Goal: Task Accomplishment & Management: Use online tool/utility

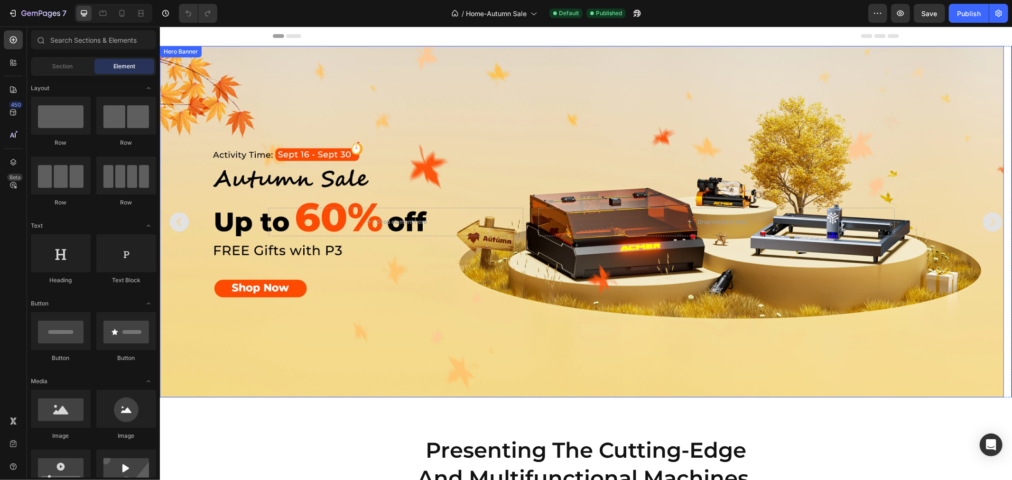
click at [571, 124] on div "Background Image" at bounding box center [581, 222] width 844 height 352
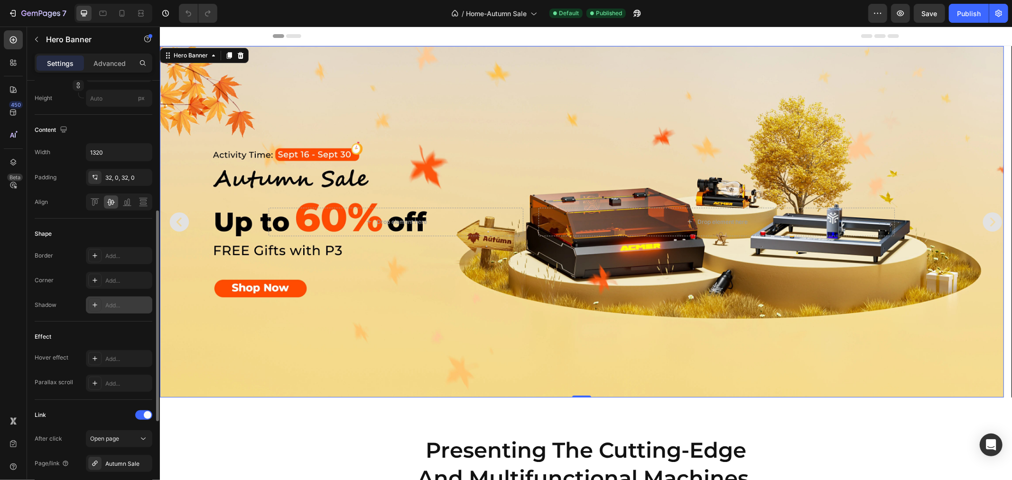
scroll to position [437, 0]
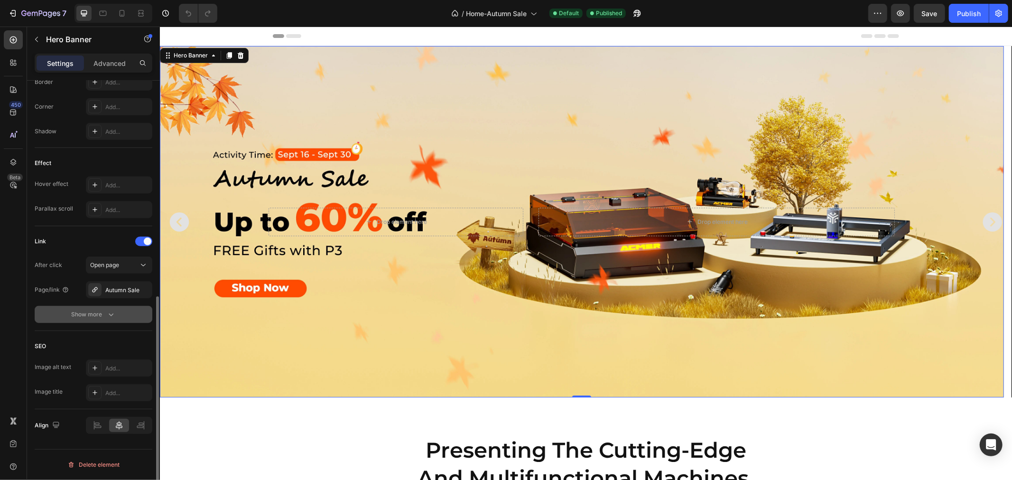
click at [105, 318] on div "Show more" at bounding box center [94, 314] width 44 height 9
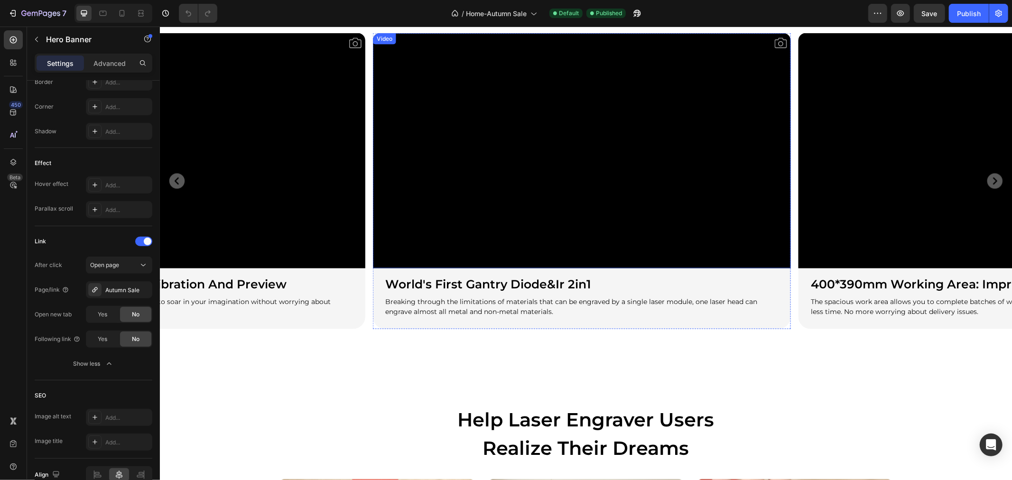
scroll to position [1212, 0]
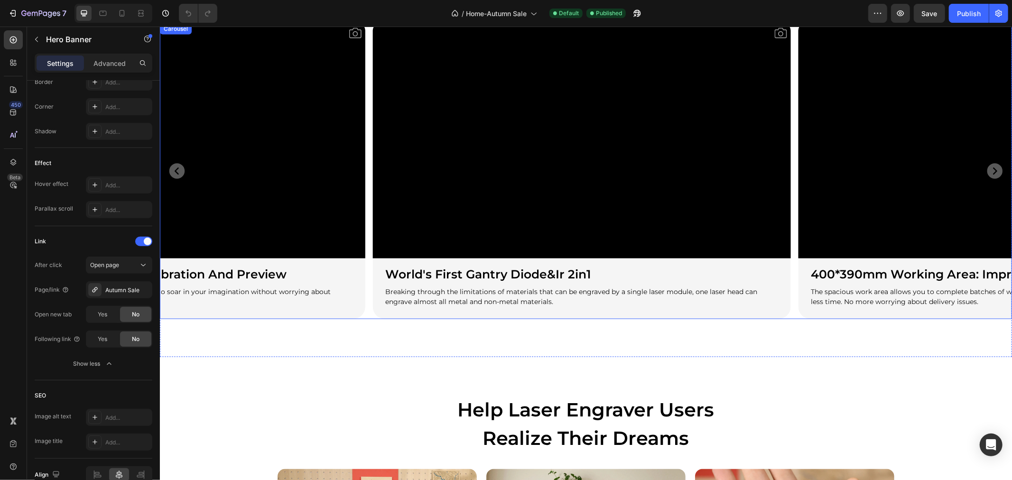
click at [368, 314] on div "Video world's first gantry diode&ir 2in1 Heading Breaking through the limitatio…" at bounding box center [585, 171] width 852 height 296
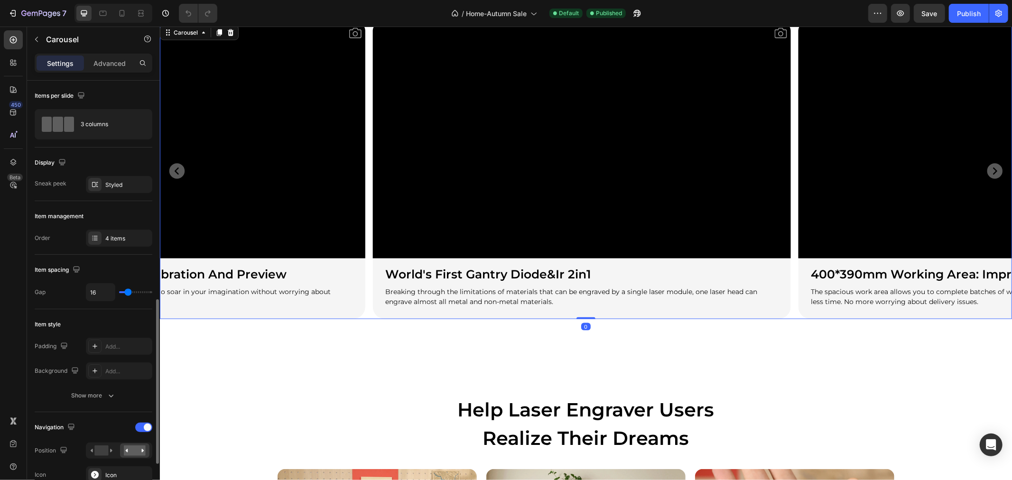
scroll to position [211, 0]
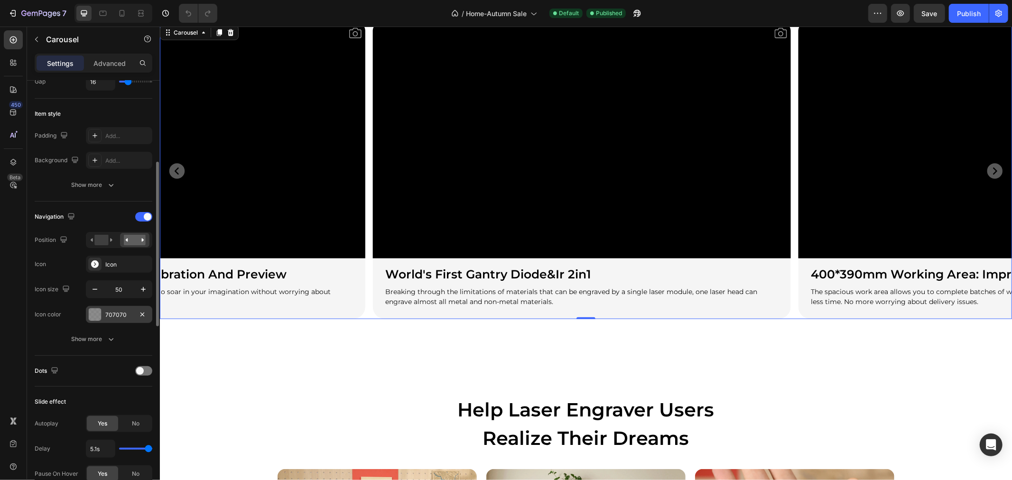
click at [114, 312] on div "707070" at bounding box center [119, 315] width 28 height 9
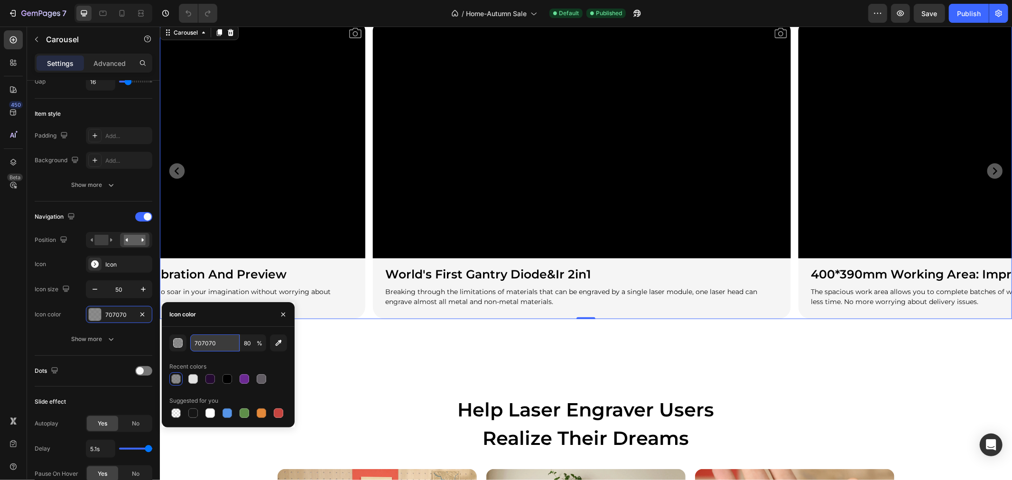
click at [221, 344] on input "707070" at bounding box center [214, 342] width 49 height 17
type input "ff4"
type input "100"
type input "ff4a00"
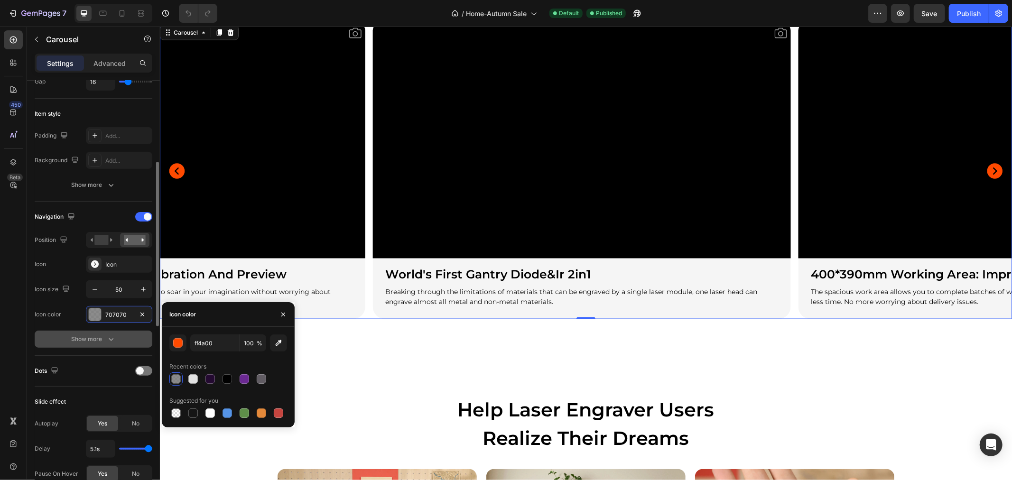
click at [103, 339] on div "Show more" at bounding box center [94, 338] width 44 height 9
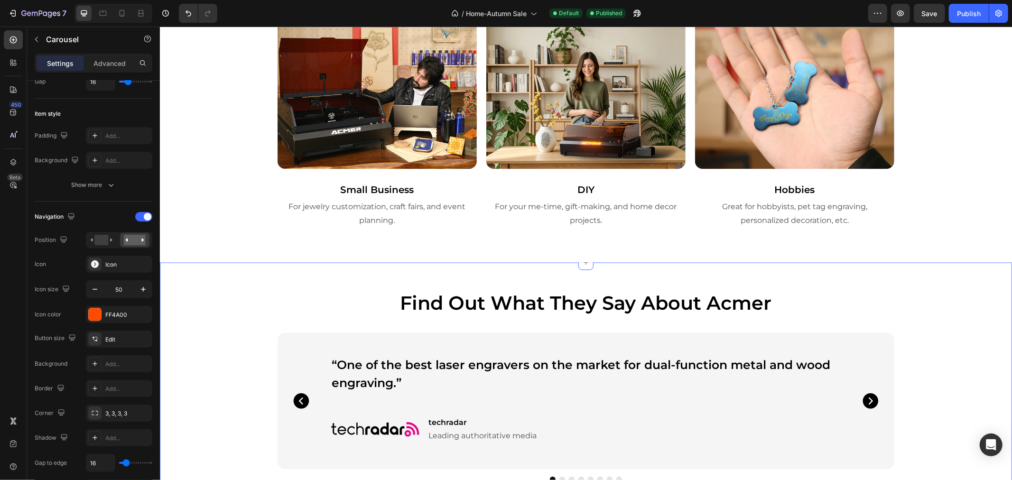
scroll to position [1792, 0]
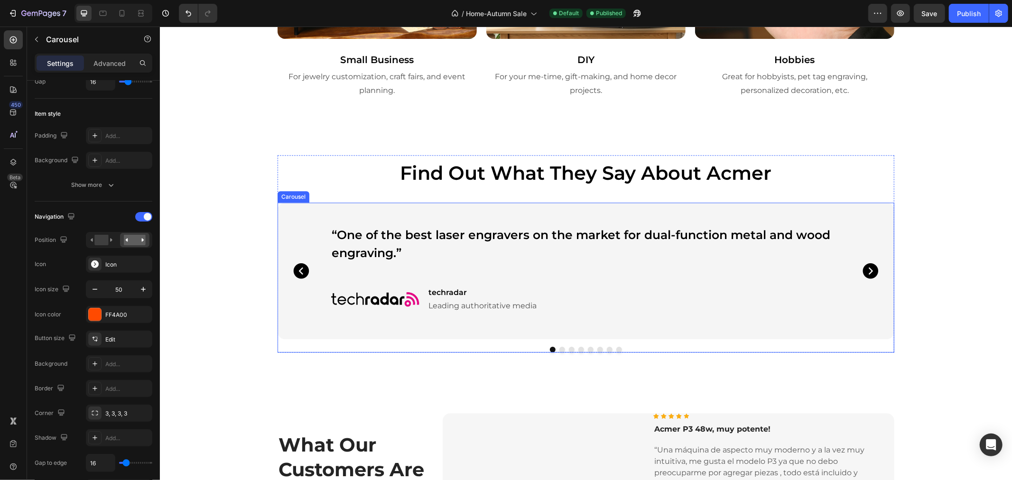
click at [280, 212] on div "“One of the best laser engravers on the market for dual-function metal and wood…" at bounding box center [585, 270] width 617 height 137
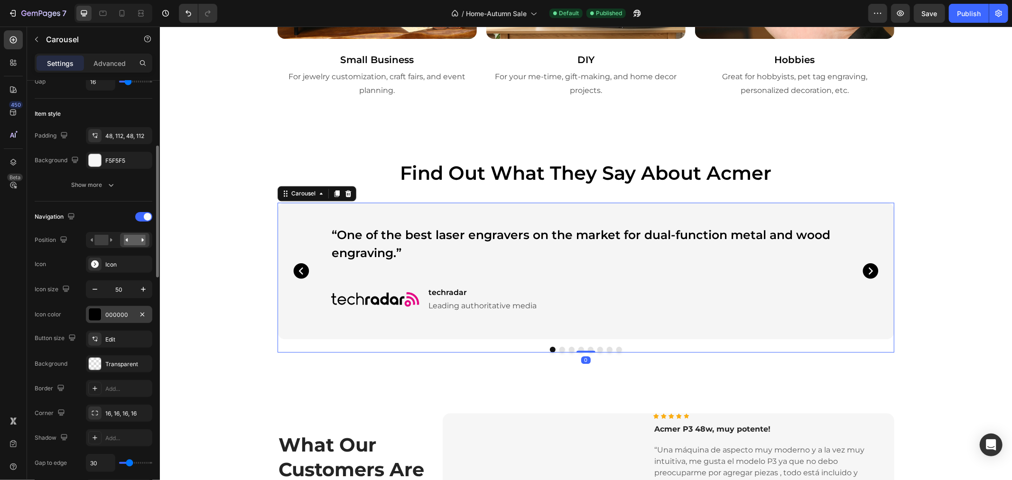
click at [118, 318] on div "000000" at bounding box center [119, 315] width 28 height 9
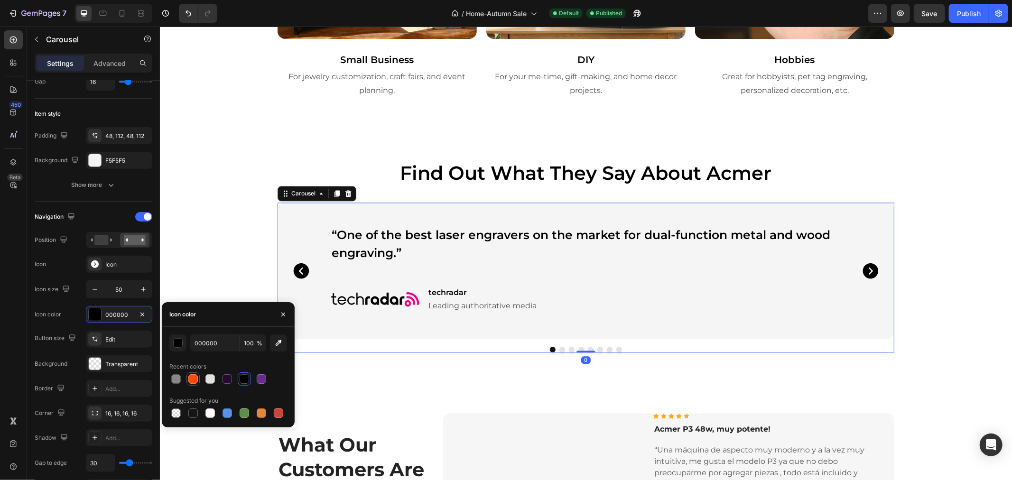
click at [196, 375] on div at bounding box center [192, 378] width 9 height 9
type input "FF4A00"
click at [205, 295] on div "find out what they say about acmer Text Block “One of the best laser engravers …" at bounding box center [585, 253] width 852 height 197
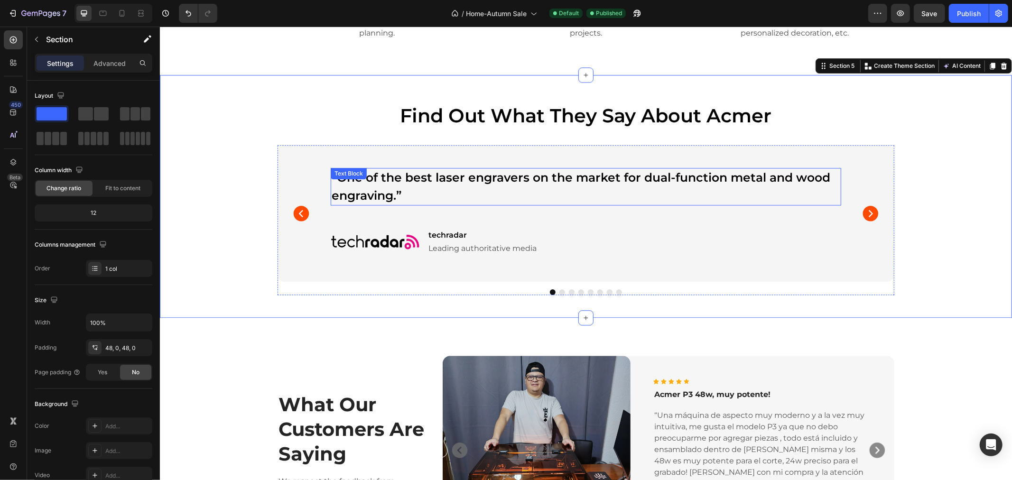
scroll to position [2003, 0]
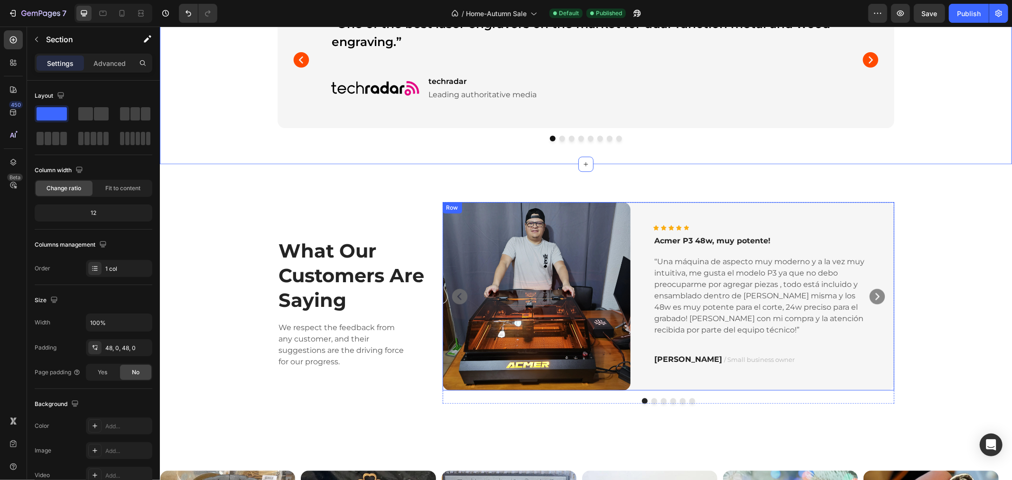
click at [679, 207] on div "Icon Icon Icon Icon Icon Icon List Hoz Acmer P3 48w, muy potente! Text block “U…" at bounding box center [762, 296] width 264 height 188
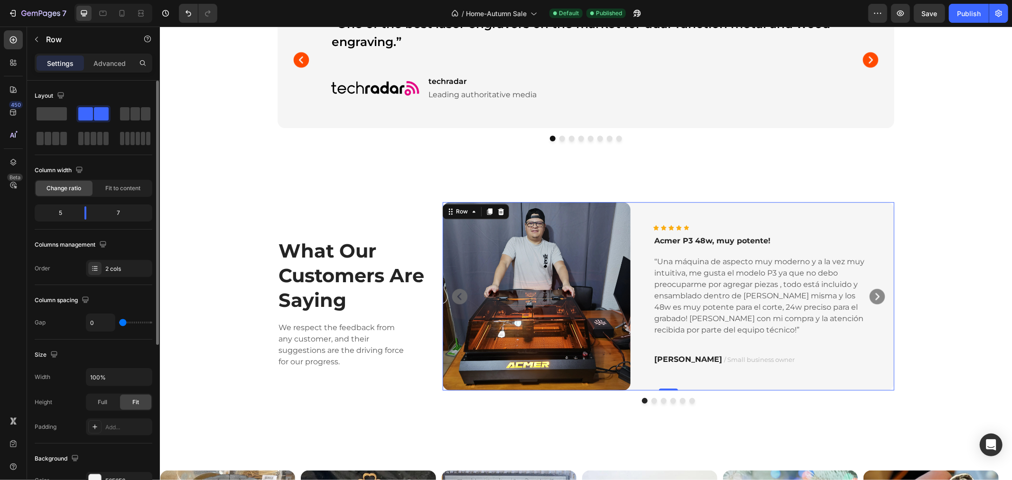
scroll to position [105, 0]
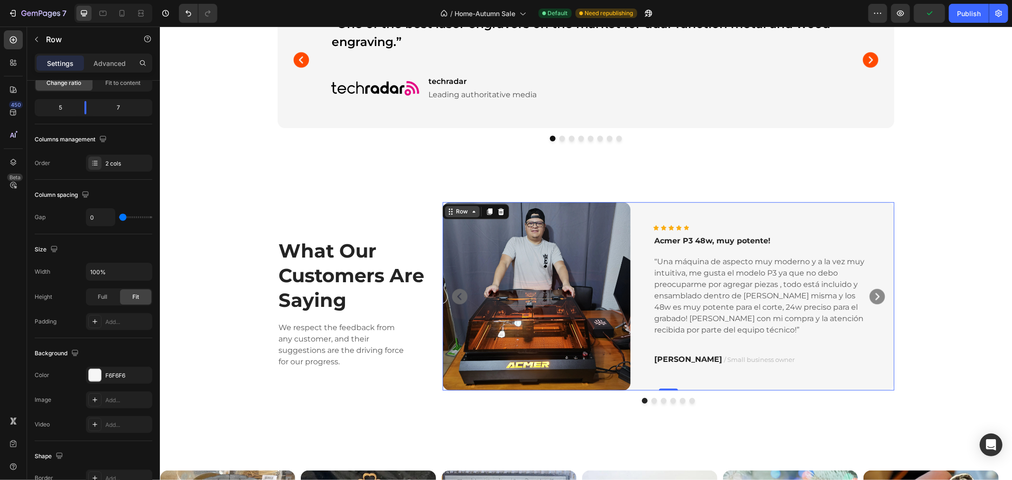
click at [458, 216] on div "Row" at bounding box center [461, 210] width 35 height 11
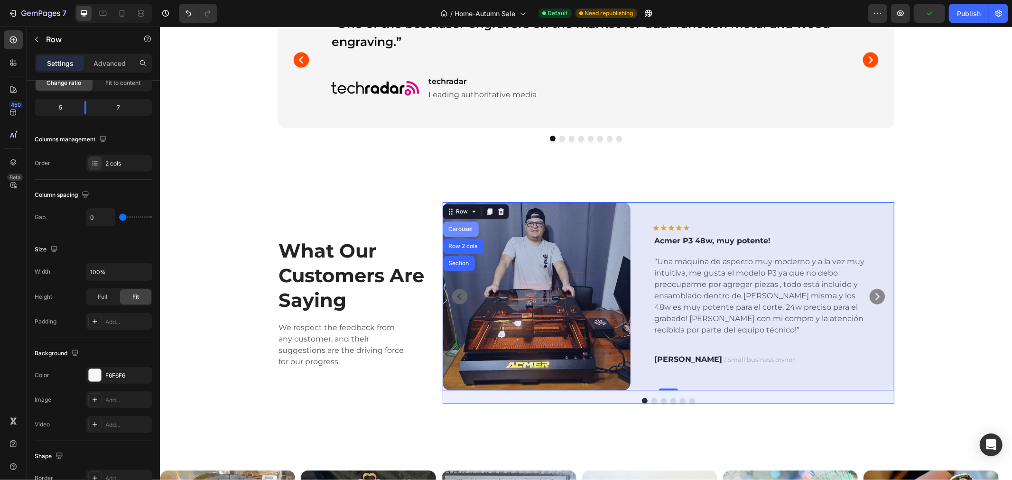
click at [461, 226] on div "Carousel" at bounding box center [460, 229] width 28 height 6
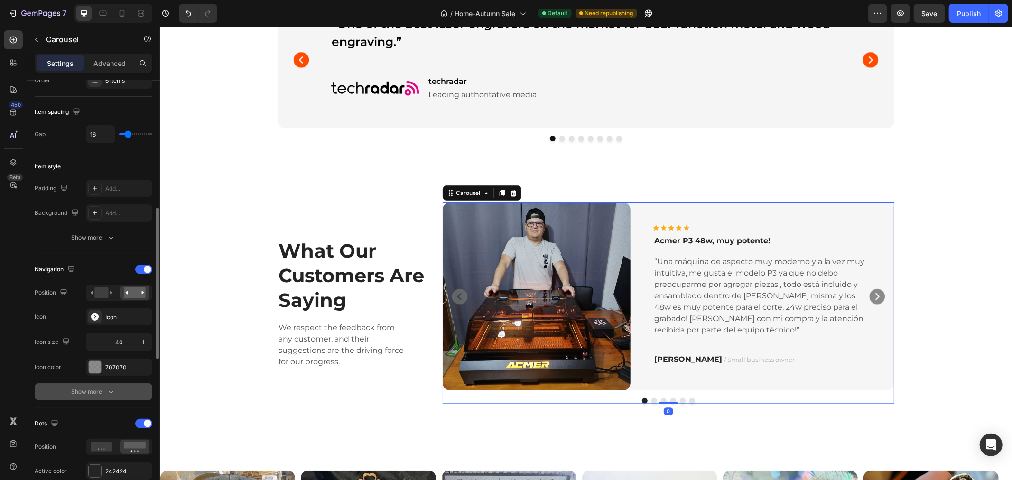
scroll to position [211, 0]
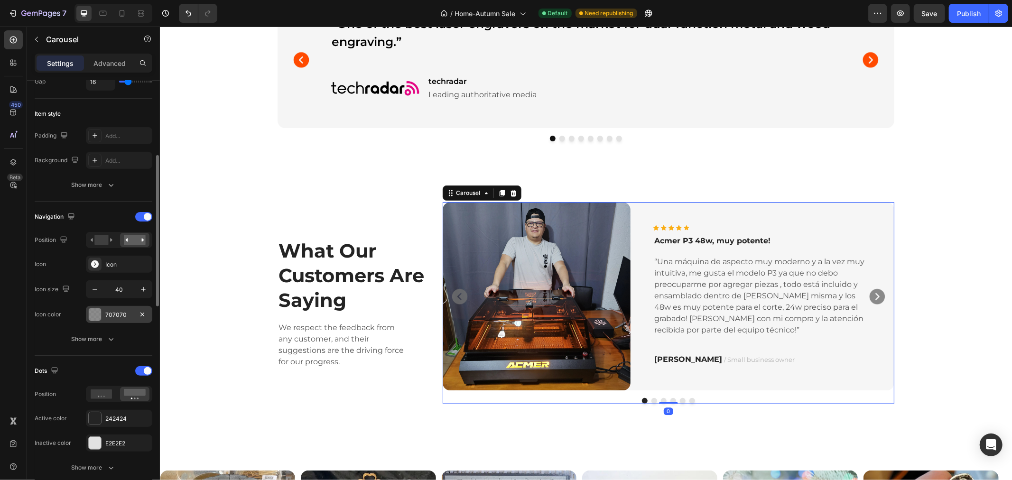
click at [116, 318] on div "707070" at bounding box center [119, 315] width 28 height 9
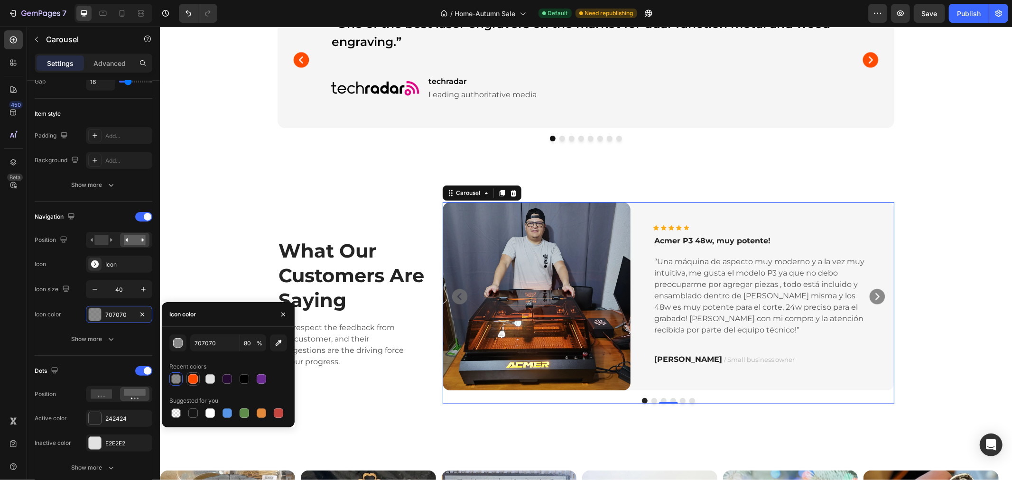
click at [193, 378] on div at bounding box center [192, 378] width 9 height 9
type input "FF4A00"
type input "100"
click at [934, 321] on div "What Our Customers Are Saying Heading We respect the feedback from any customer…" at bounding box center [586, 303] width 838 height 202
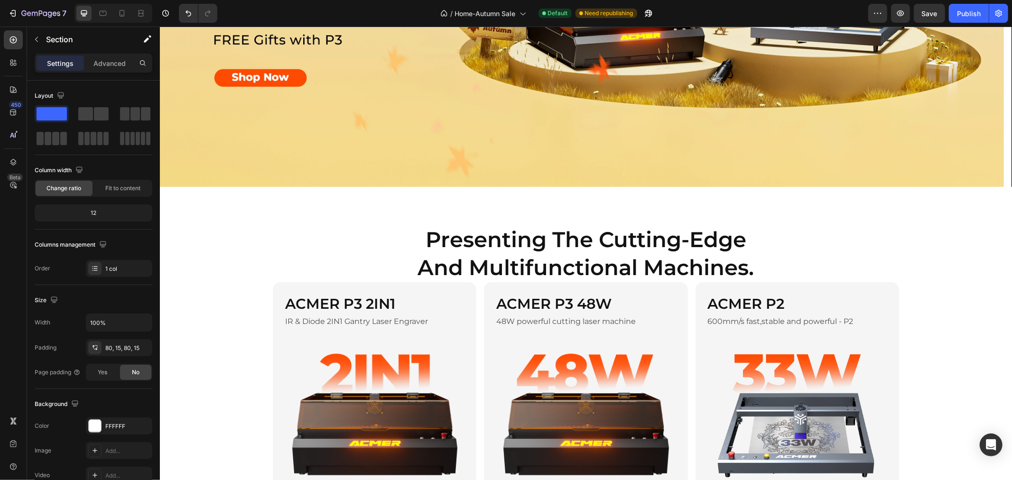
scroll to position [0, 0]
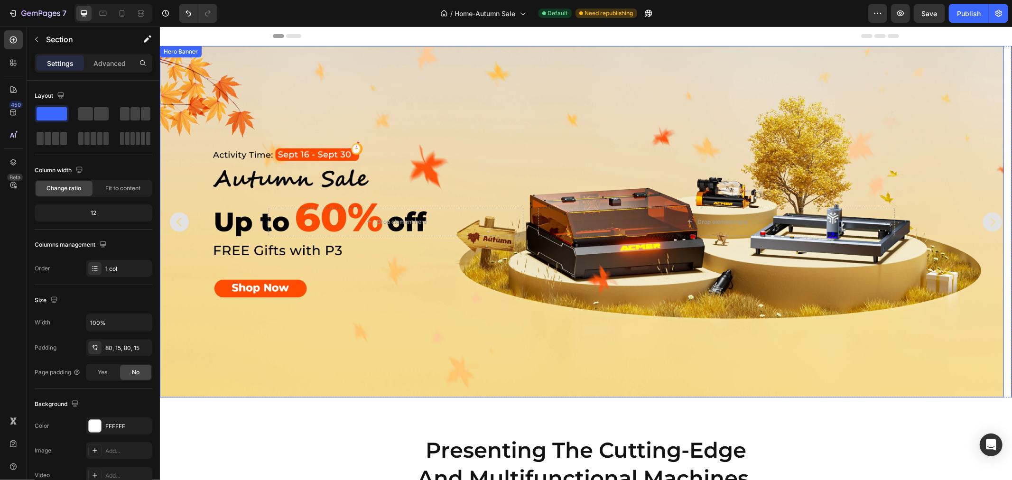
click at [535, 85] on div "Background Image" at bounding box center [581, 222] width 844 height 352
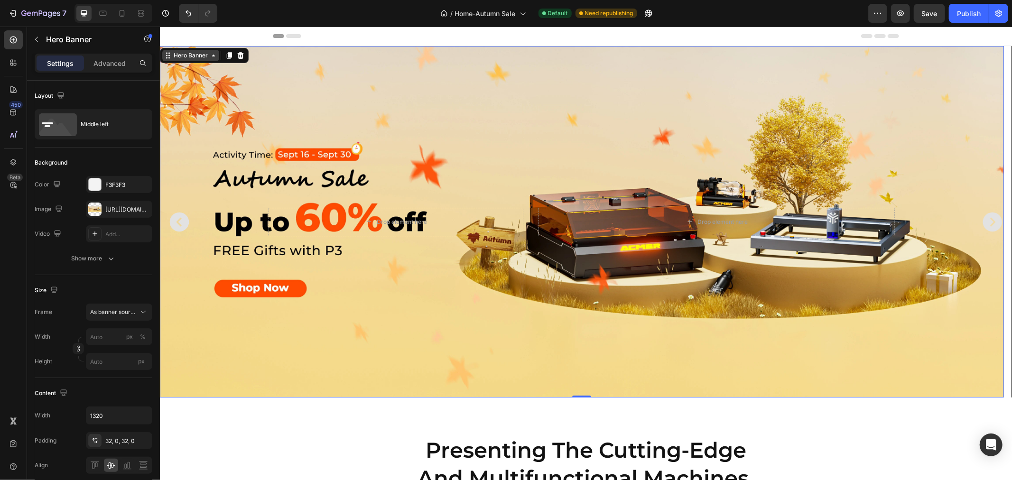
click at [195, 58] on div "Hero Banner" at bounding box center [190, 55] width 38 height 9
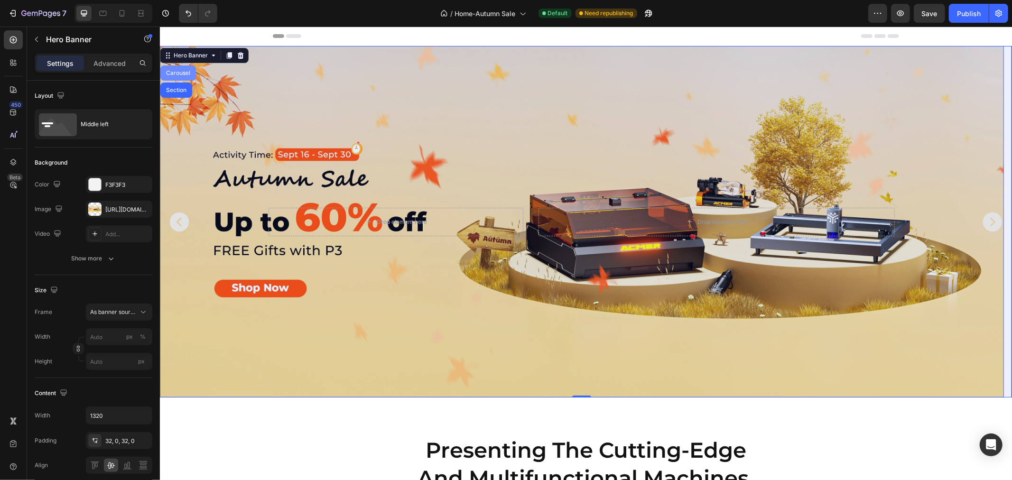
click at [174, 67] on div "Carousel" at bounding box center [178, 72] width 36 height 15
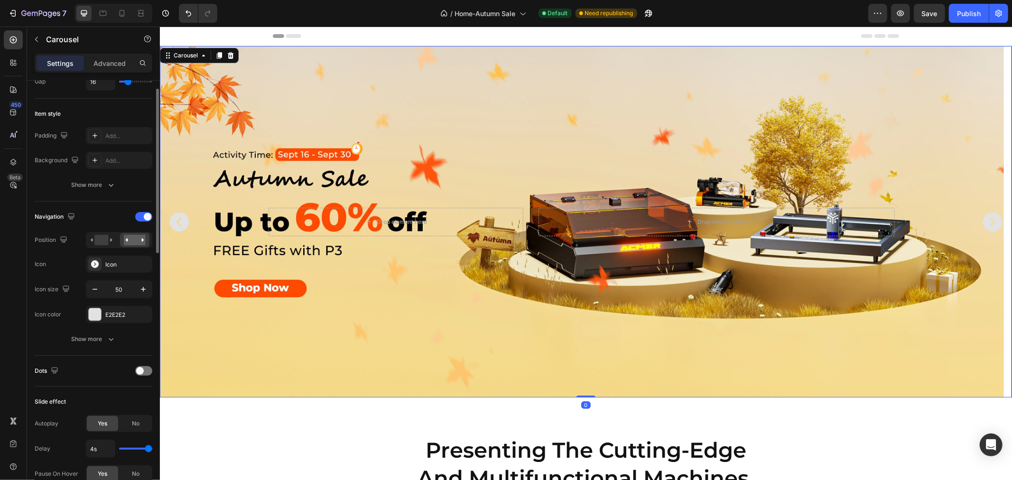
scroll to position [316, 0]
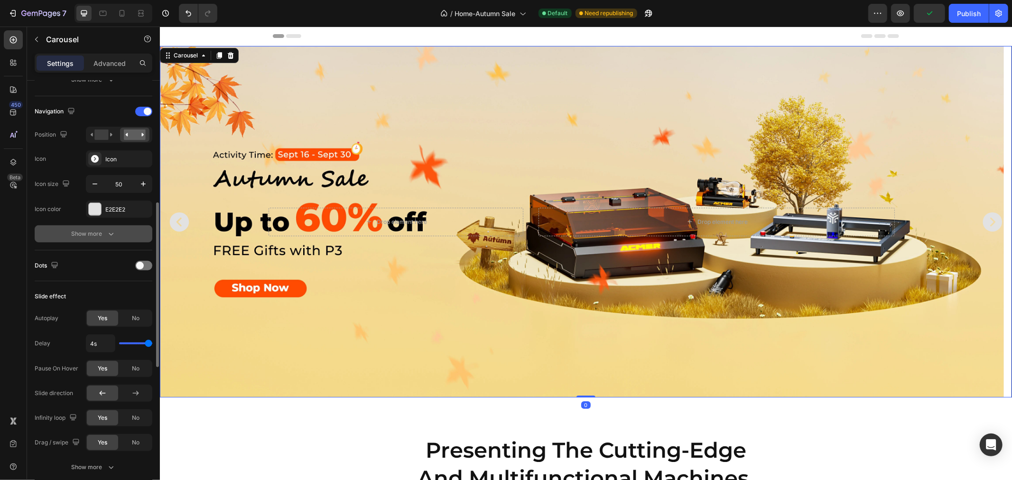
click at [107, 228] on button "Show more" at bounding box center [94, 233] width 118 height 17
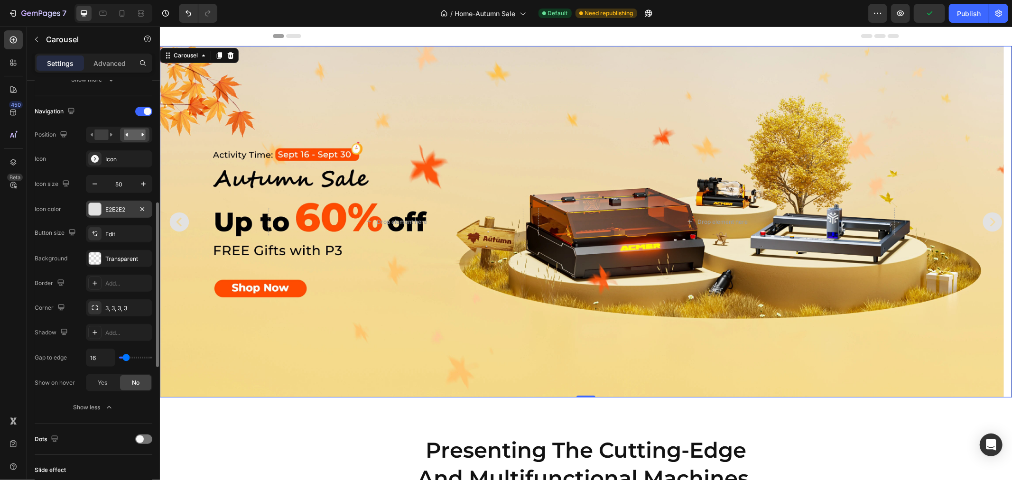
click at [108, 214] on div "E2E2E2" at bounding box center [119, 209] width 66 height 17
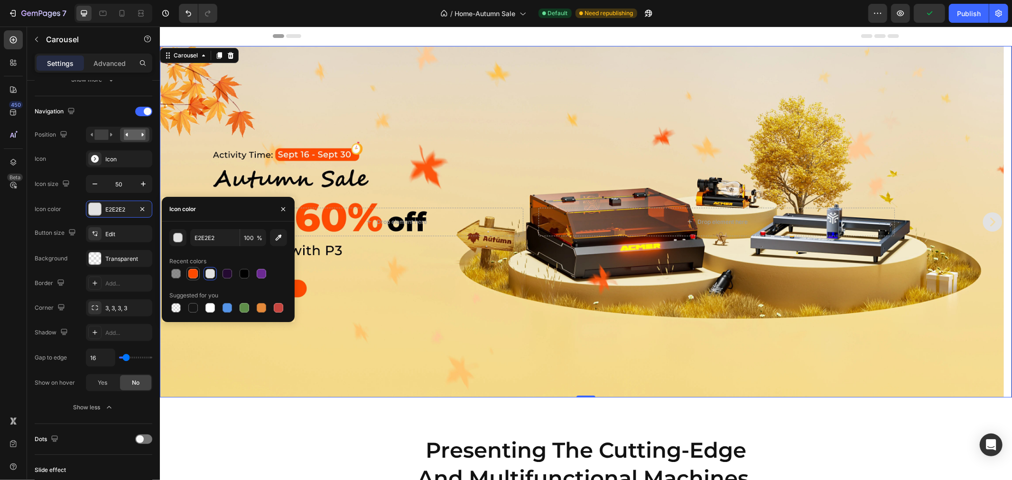
click at [186, 273] on div at bounding box center [192, 273] width 13 height 13
type input "FF4A00"
click at [104, 15] on icon at bounding box center [102, 13] width 9 height 9
type input "30"
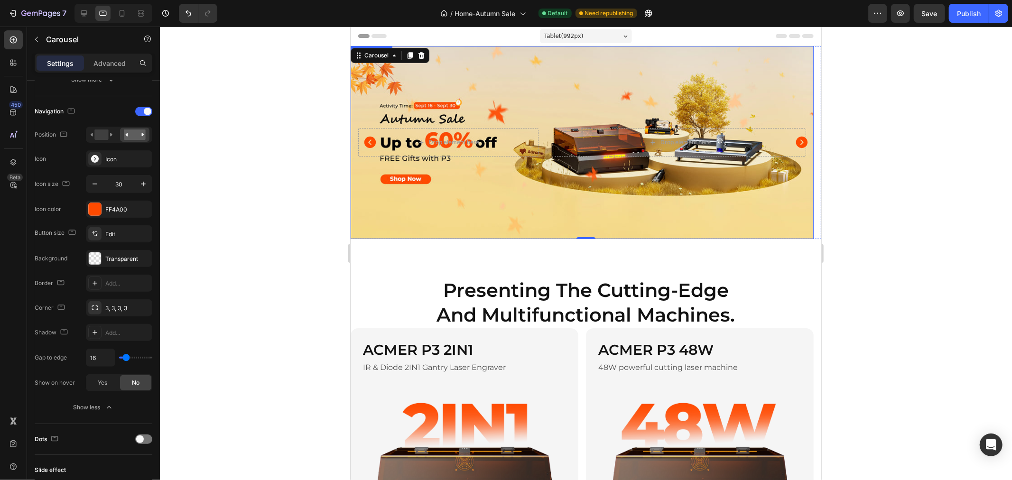
click at [652, 74] on div "Background Image" at bounding box center [581, 142] width 463 height 193
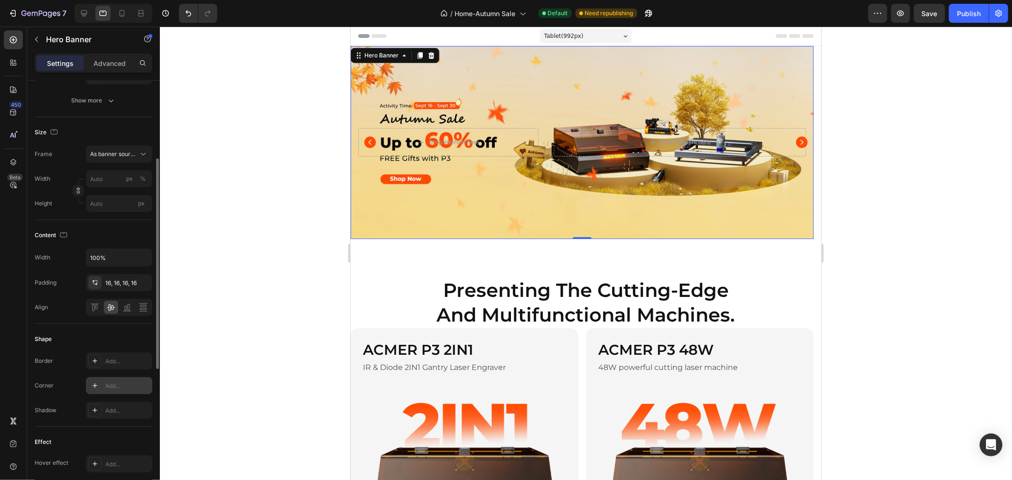
scroll to position [263, 0]
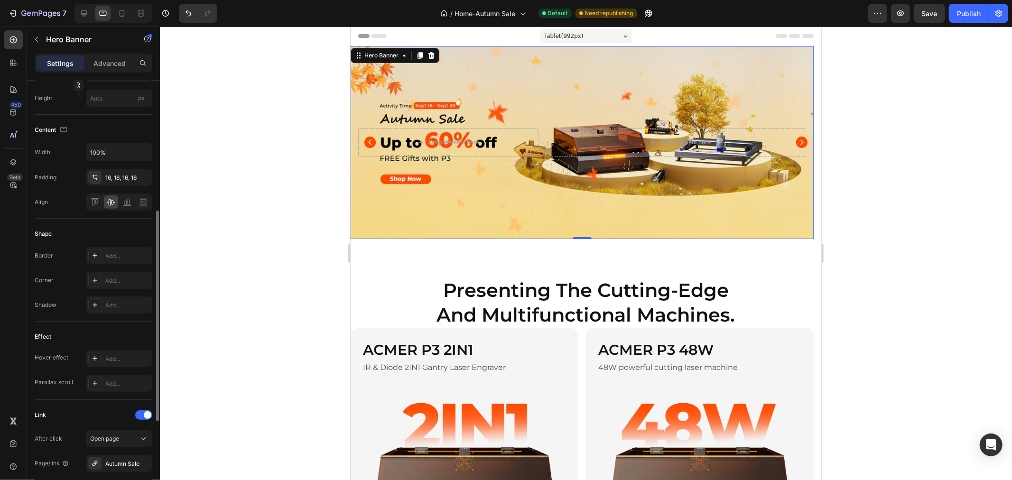
click at [390, 48] on div "Hero Banner" at bounding box center [394, 54] width 89 height 15
click at [380, 54] on div "Hero Banner" at bounding box center [381, 55] width 38 height 9
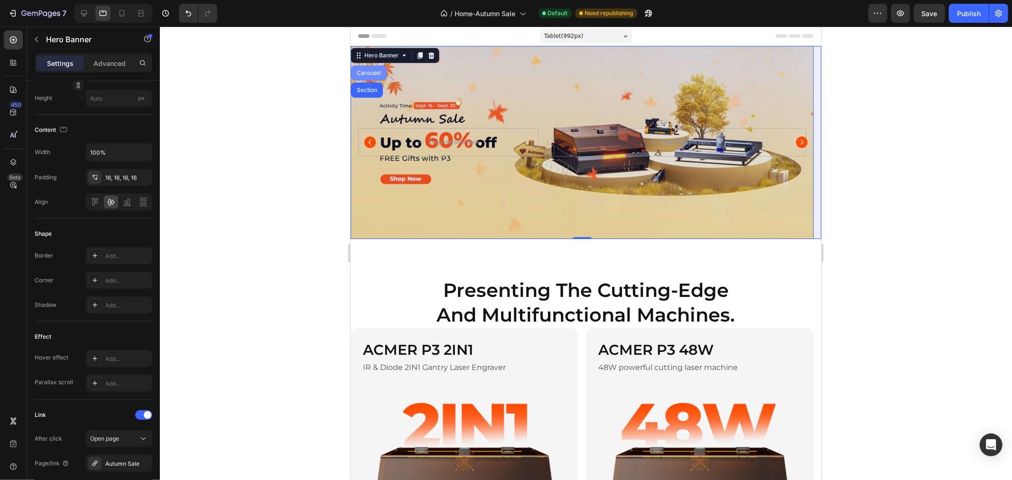
click at [369, 75] on div "Carousel" at bounding box center [368, 73] width 28 height 6
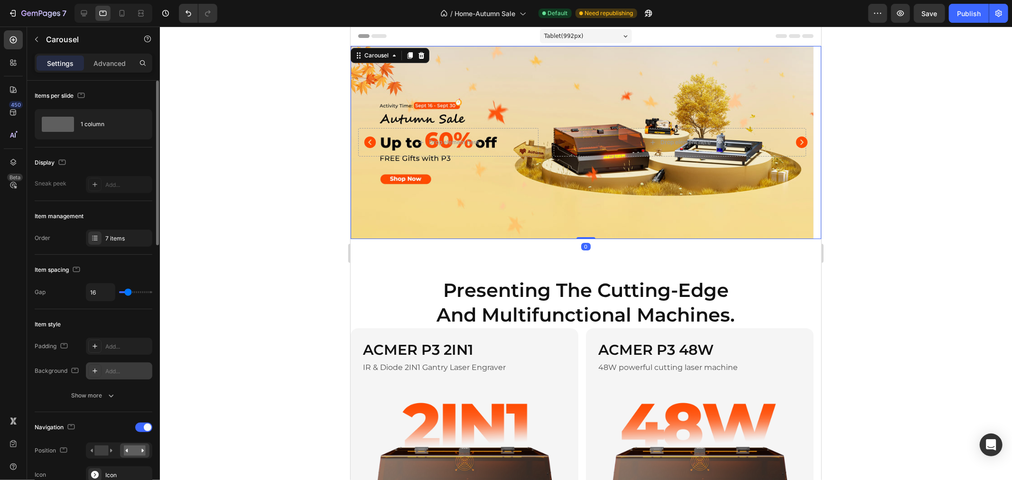
scroll to position [105, 0]
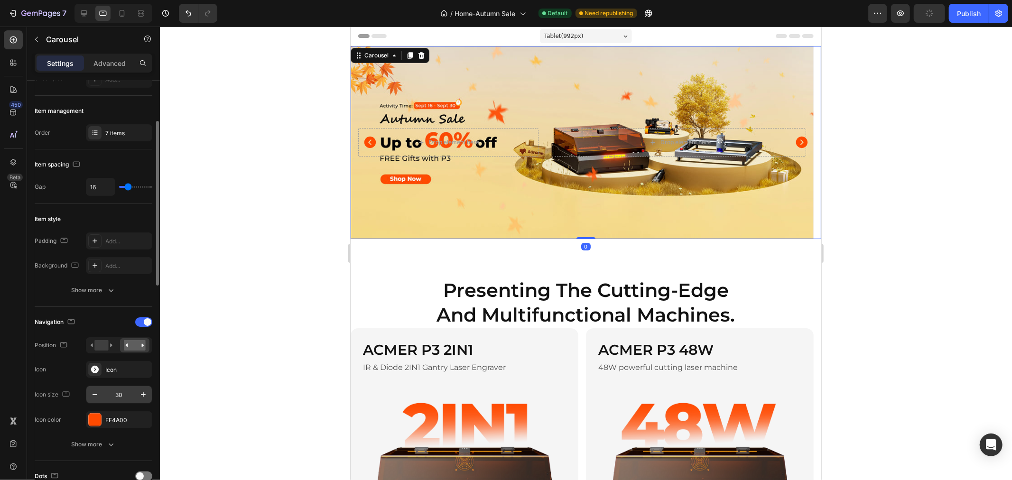
click at [120, 392] on input "30" at bounding box center [118, 394] width 31 height 17
type input "40"
click at [798, 140] on icon "Carousel Next Arrow" at bounding box center [802, 142] width 16 height 16
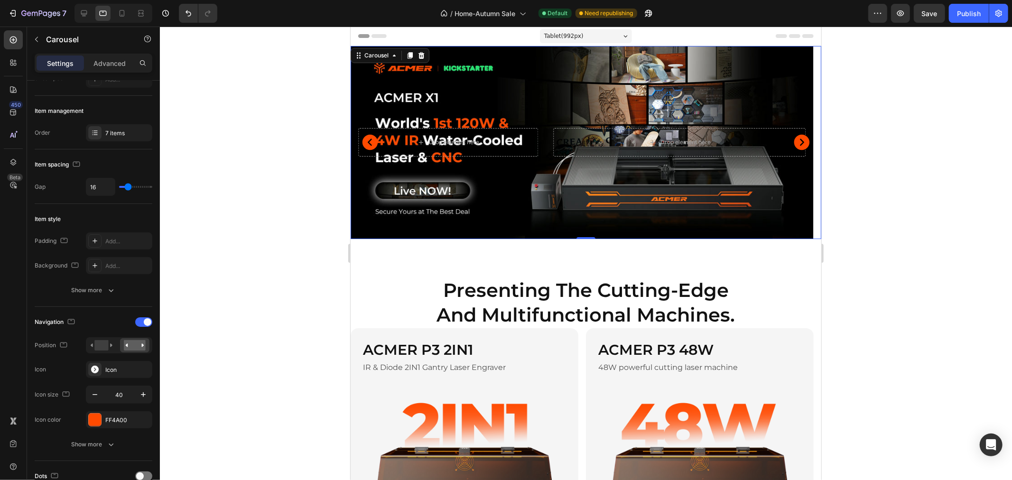
click at [796, 140] on icon "Carousel Next Arrow" at bounding box center [802, 142] width 16 height 16
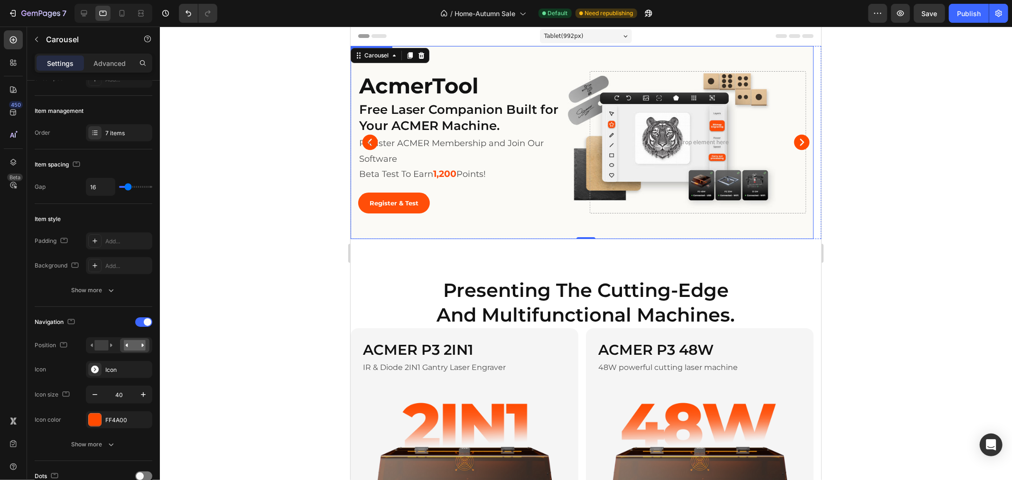
click at [545, 59] on div "Background Image" at bounding box center [581, 142] width 463 height 193
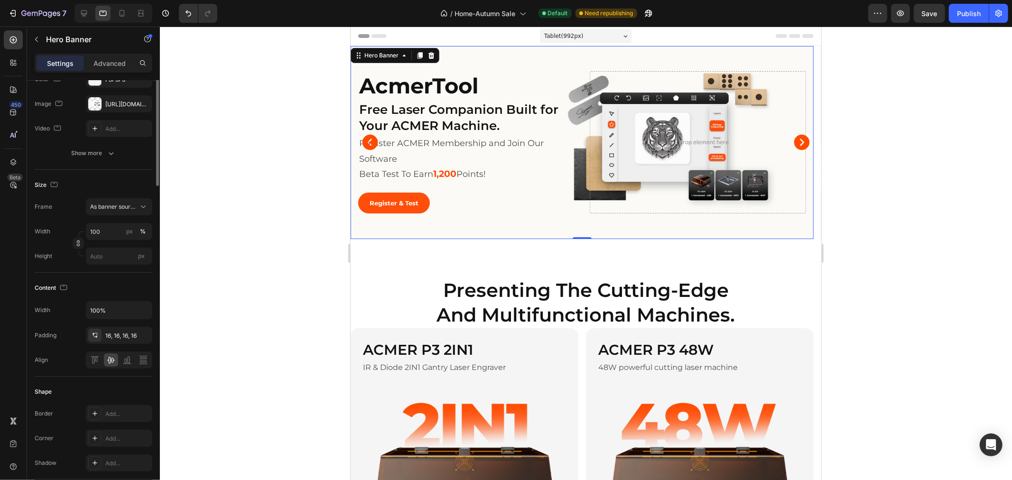
scroll to position [0, 0]
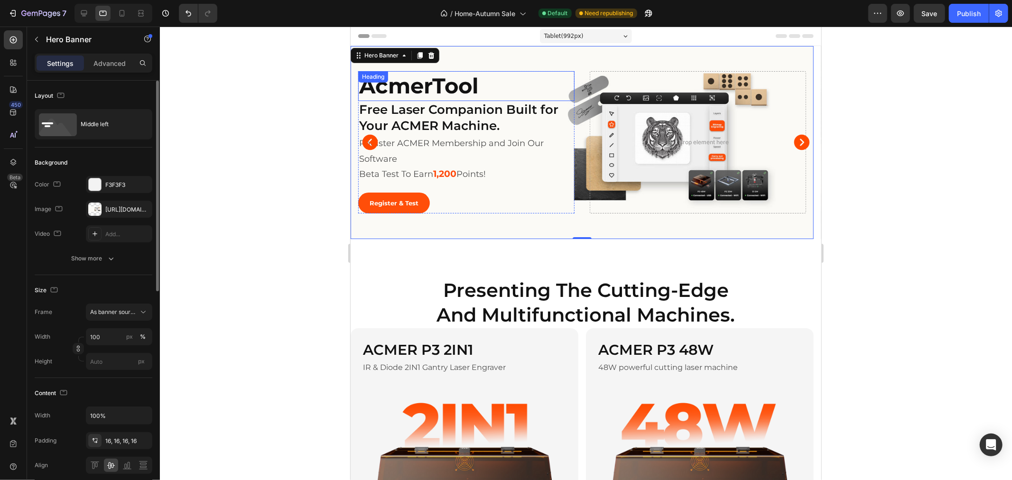
click at [478, 85] on h2 "AcmerTool" at bounding box center [466, 86] width 216 height 30
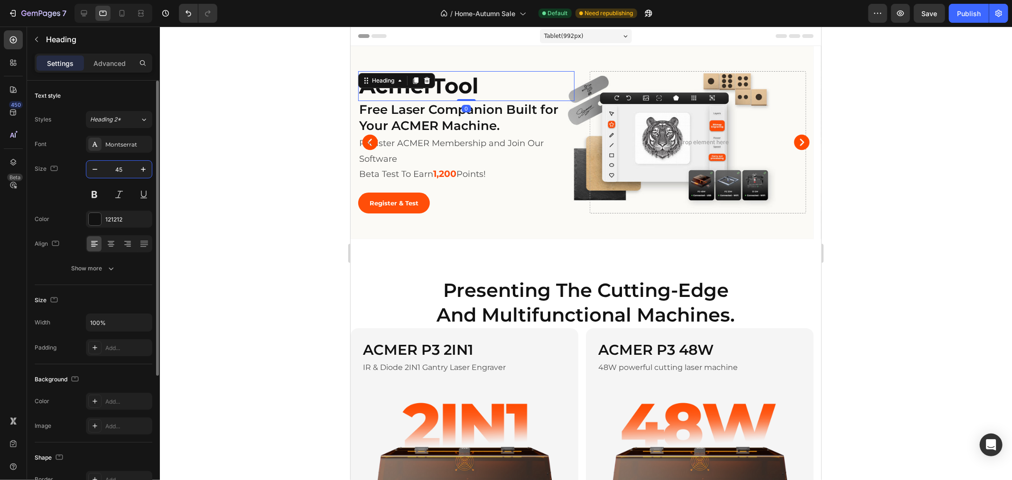
click at [122, 169] on input "45" at bounding box center [118, 169] width 31 height 17
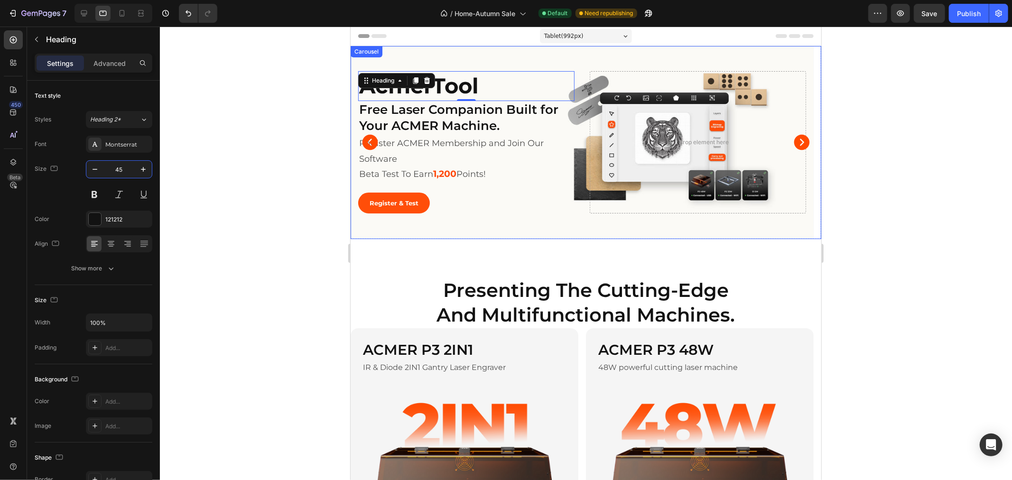
click at [370, 143] on icon "Carousel Back Arrow" at bounding box center [370, 142] width 16 height 16
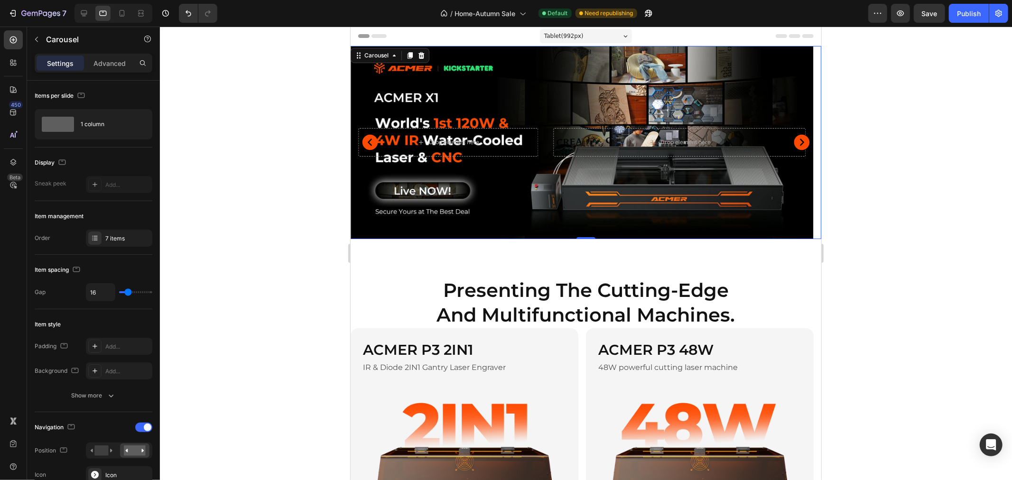
click at [795, 142] on icon "Carousel Next Arrow" at bounding box center [801, 141] width 19 height 19
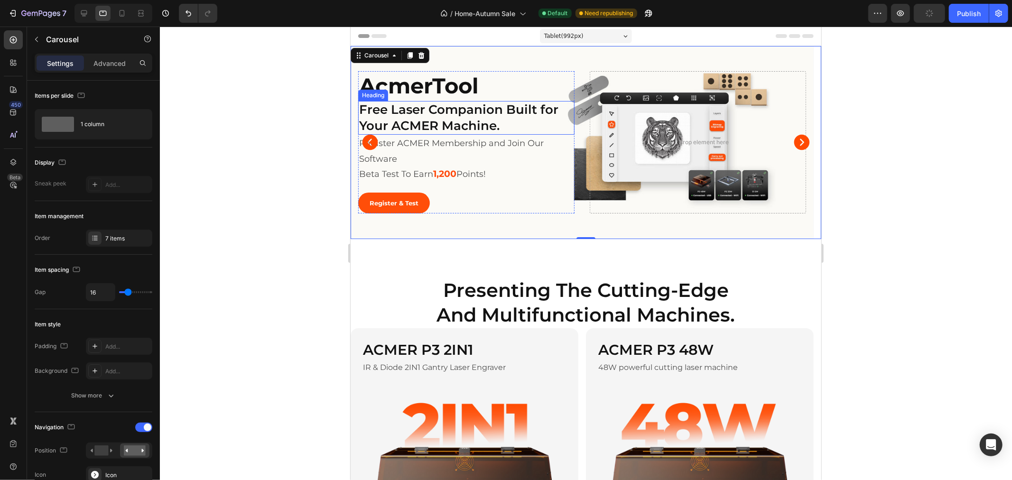
click at [488, 86] on h2 "AcmerTool" at bounding box center [466, 86] width 216 height 30
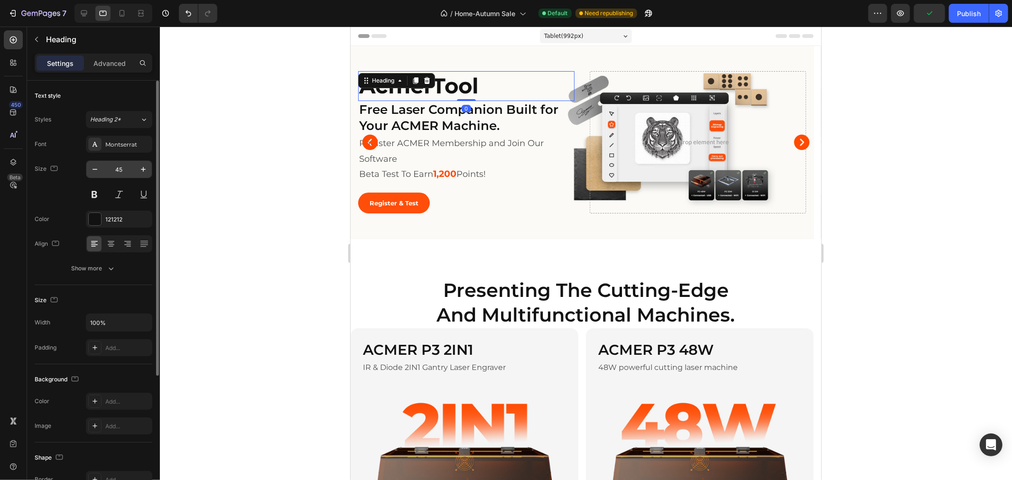
click at [124, 173] on input "45" at bounding box center [118, 169] width 31 height 17
type input "30"
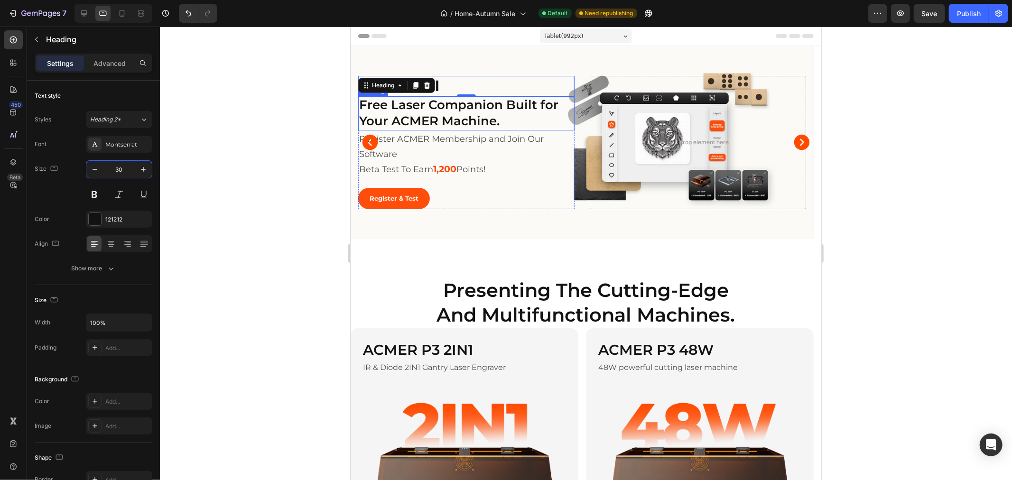
click at [491, 104] on h2 "Free Laser Companion Built for Your ACMER Machine." at bounding box center [466, 113] width 216 height 34
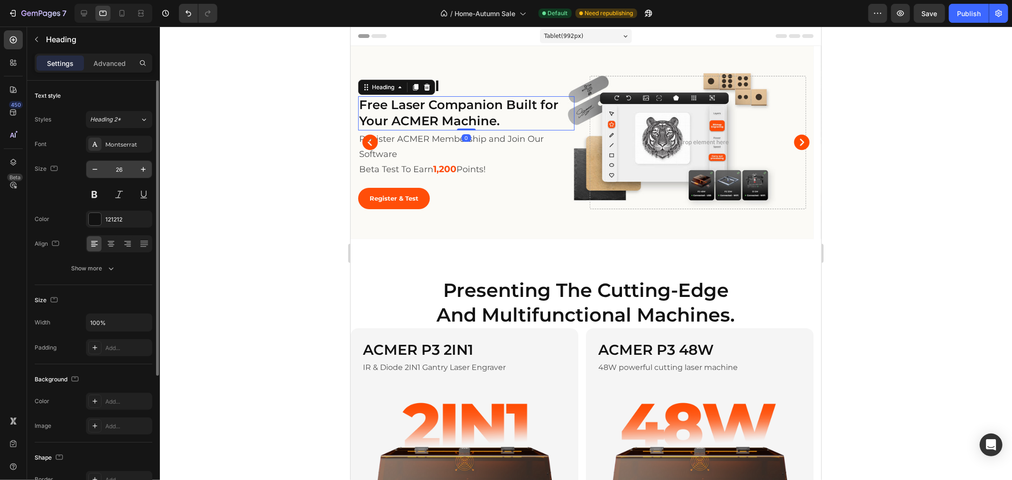
click at [112, 171] on input "26" at bounding box center [118, 169] width 31 height 17
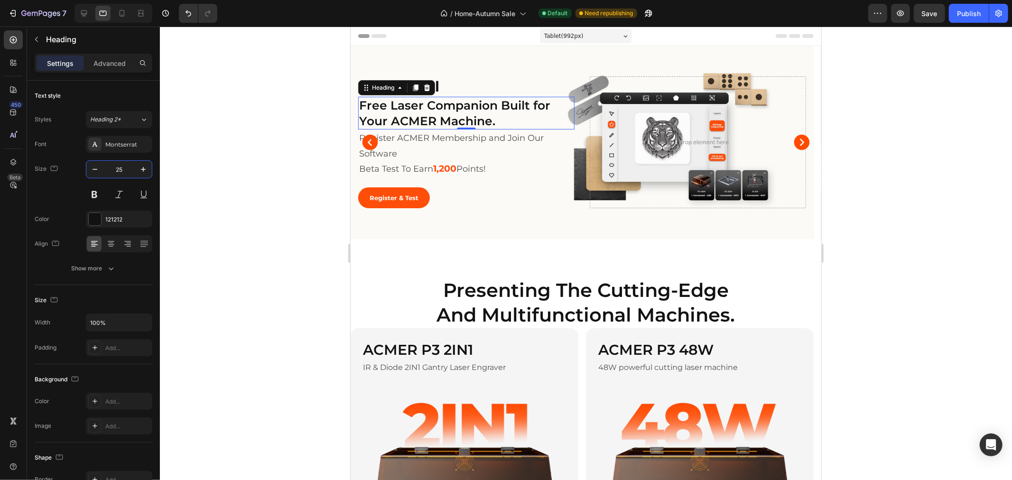
type input "25"
click at [445, 112] on h2 "Free Laser Companion Built for Your ACMER Machine." at bounding box center [466, 112] width 216 height 33
click at [445, 112] on p "Free Laser Companion Built for Your ACMER Machine." at bounding box center [466, 112] width 214 height 31
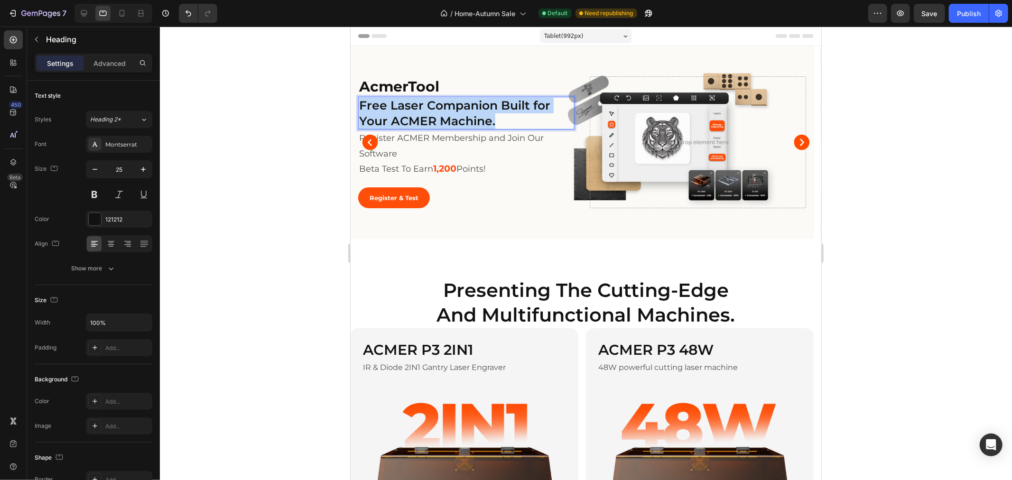
click at [445, 112] on p "Free Laser Companion Built for Your ACMER Machine." at bounding box center [466, 112] width 214 height 31
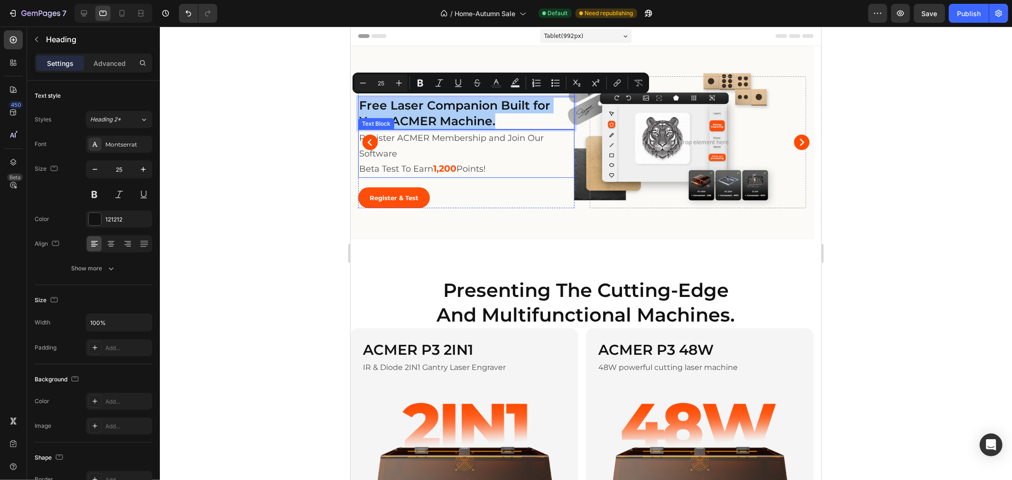
click at [450, 161] on p "Beta Test To Earn 1,200 Points!" at bounding box center [466, 168] width 214 height 15
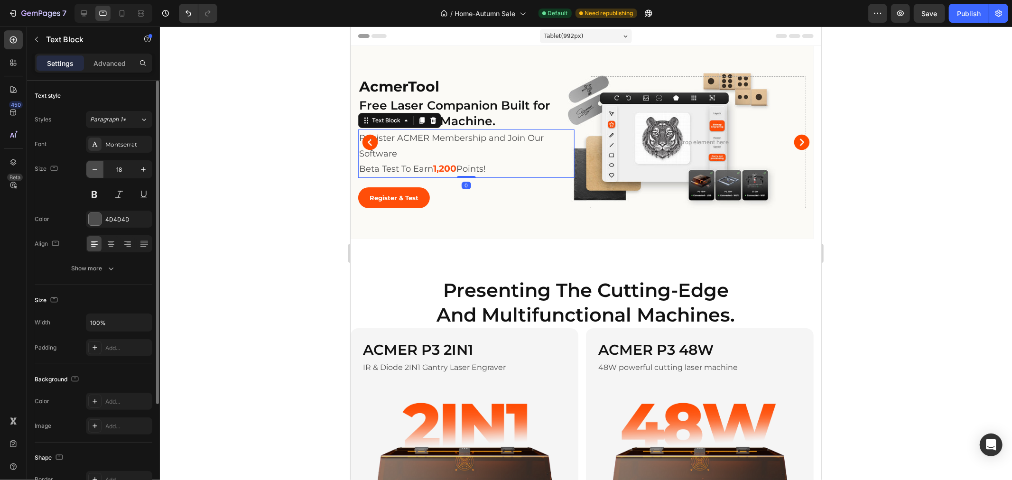
click at [89, 169] on button "button" at bounding box center [94, 169] width 17 height 17
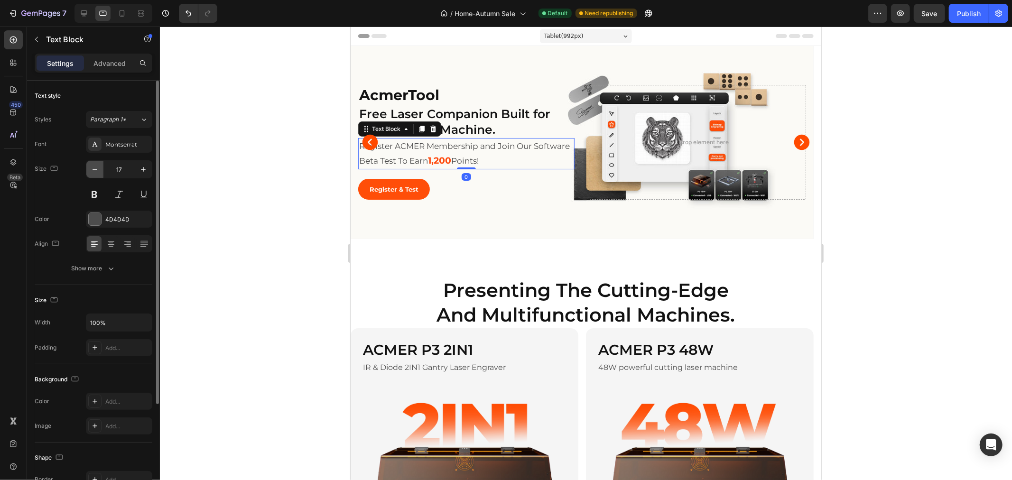
click at [89, 169] on button "button" at bounding box center [94, 169] width 17 height 17
type input "14"
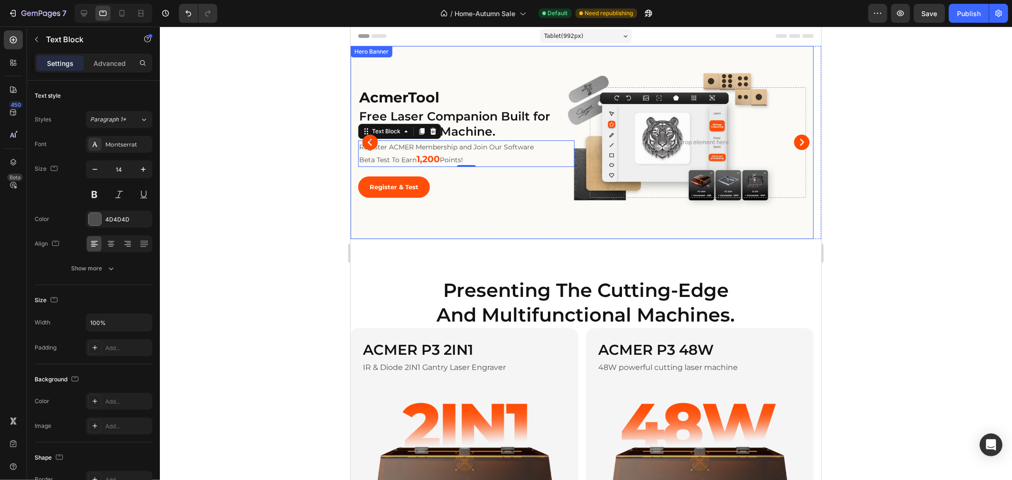
click at [453, 192] on div "Register & Test Button" at bounding box center [466, 186] width 216 height 21
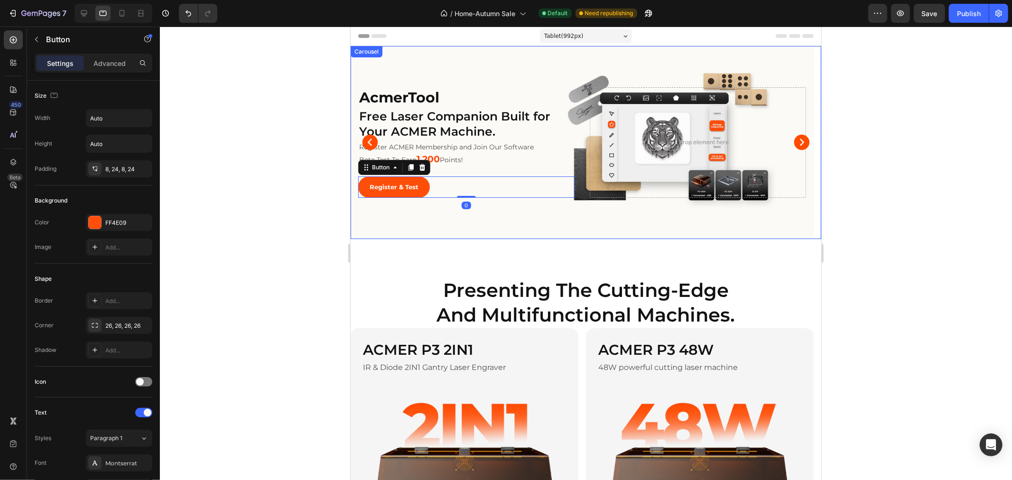
click at [370, 144] on icon "Carousel Back Arrow" at bounding box center [369, 141] width 19 height 19
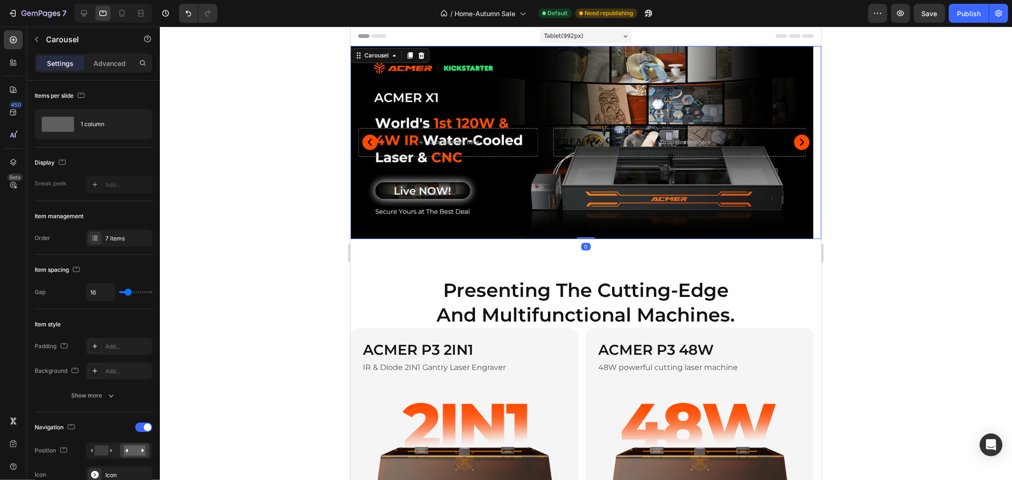
click at [368, 142] on icon "Carousel Back Arrow" at bounding box center [369, 141] width 19 height 19
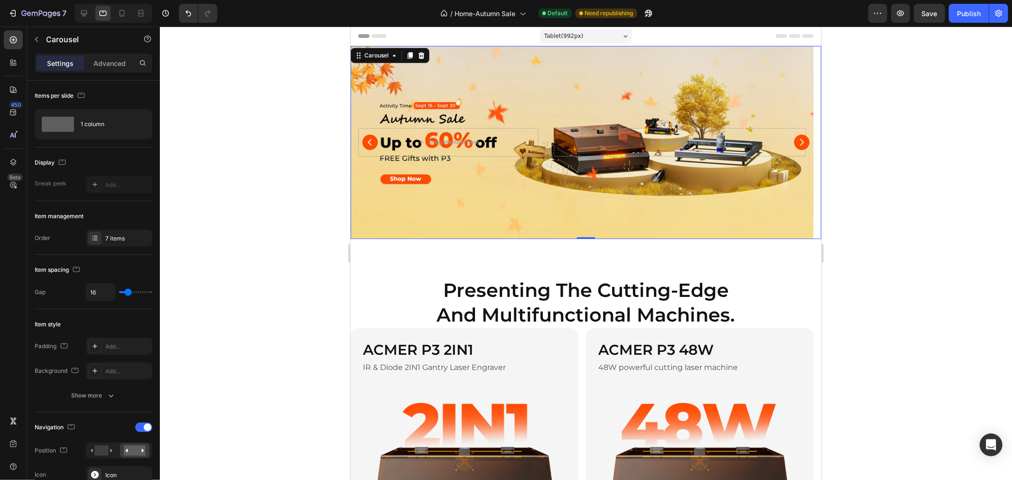
click at [794, 147] on icon "Carousel Next Arrow" at bounding box center [802, 142] width 16 height 16
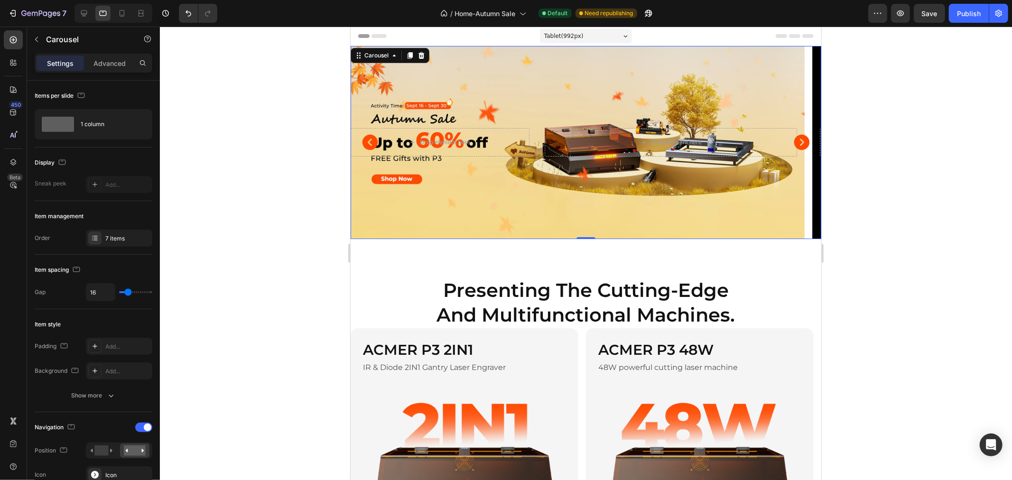
click at [794, 147] on icon "Carousel Next Arrow" at bounding box center [802, 142] width 16 height 16
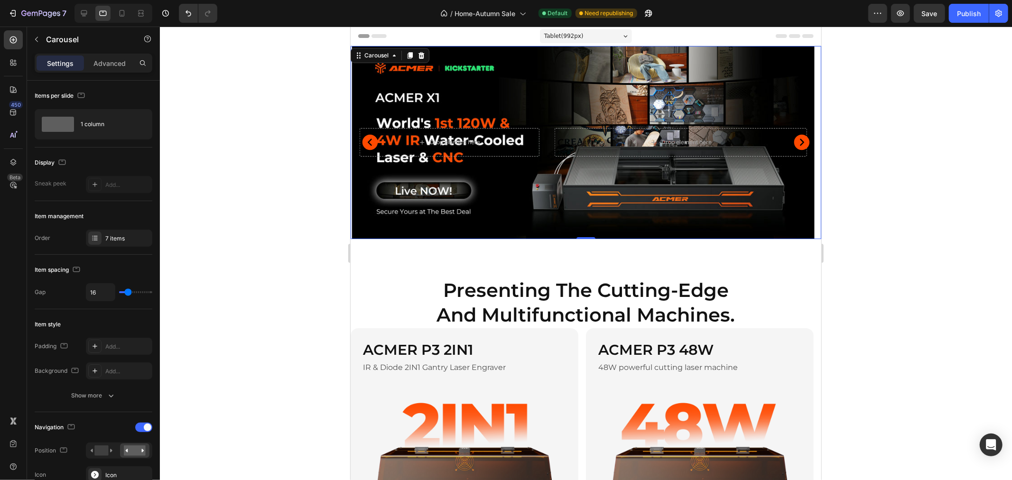
click at [794, 147] on icon "Carousel Next Arrow" at bounding box center [802, 142] width 16 height 16
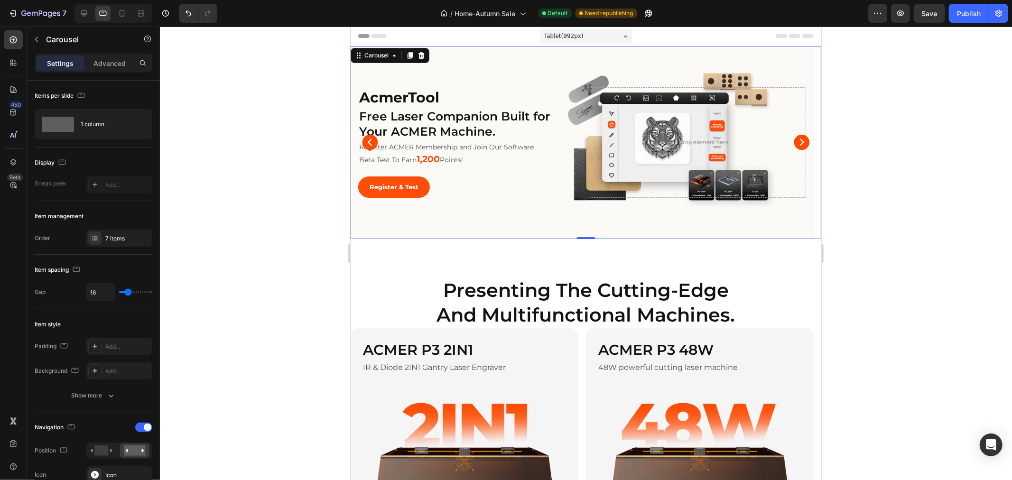
click at [794, 147] on icon "Carousel Next Arrow" at bounding box center [802, 142] width 16 height 16
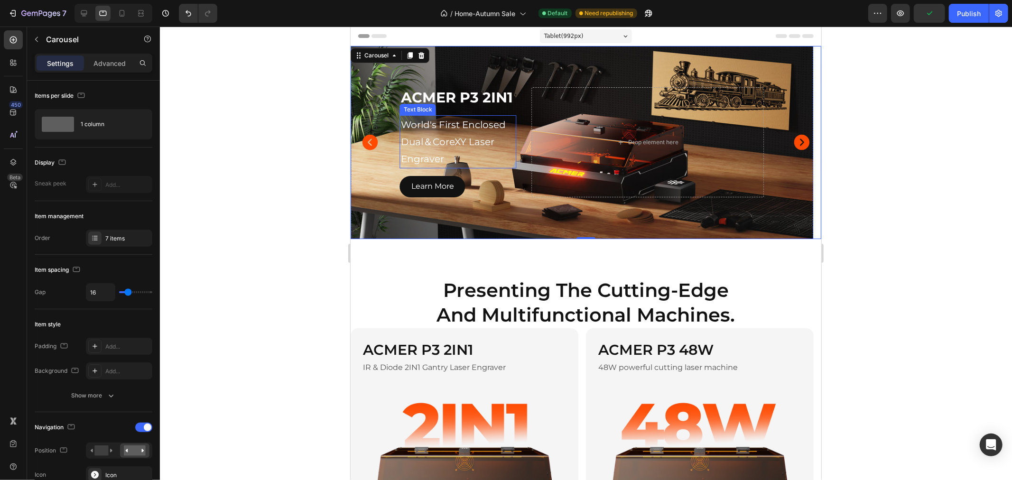
click at [481, 153] on p "World's First Enclosed Dual＆CoreXY Laser Engraver" at bounding box center [457, 141] width 114 height 51
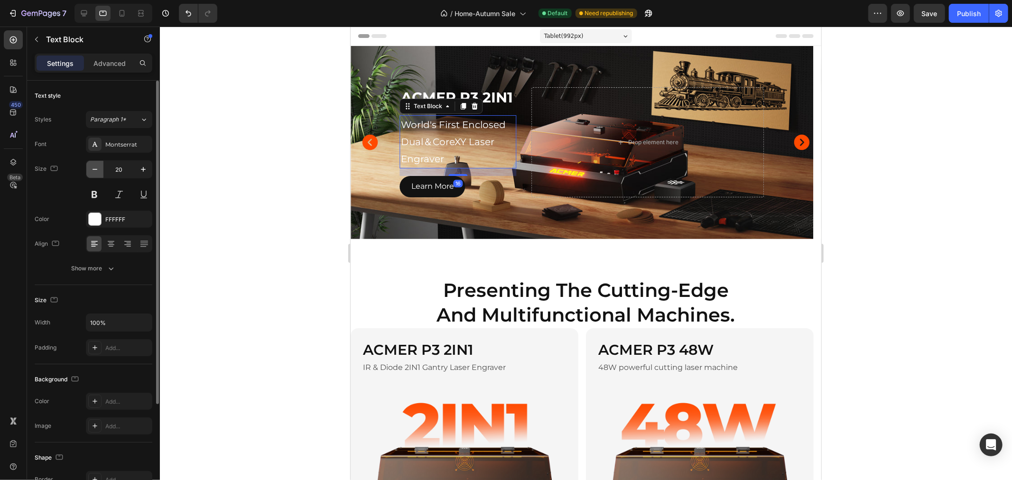
click at [96, 176] on button "button" at bounding box center [94, 169] width 17 height 17
type input "18"
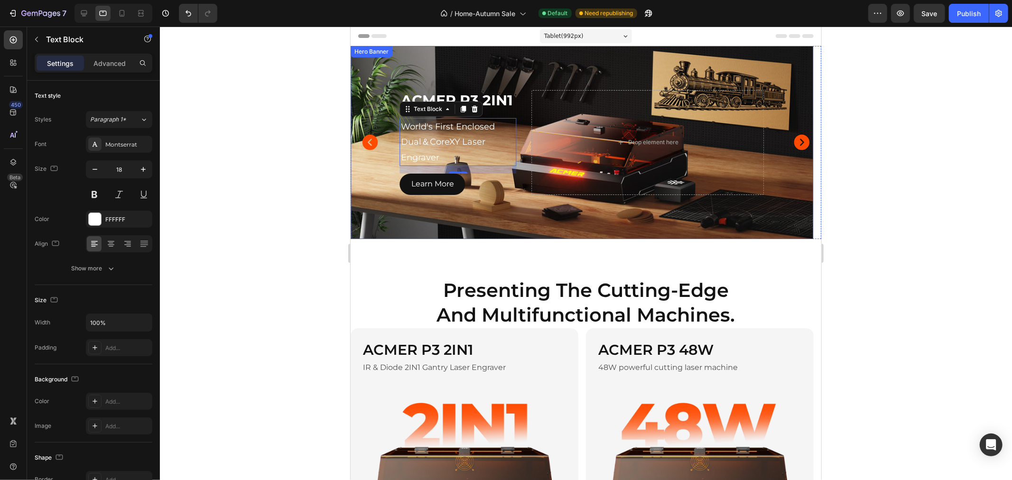
click at [525, 118] on div "ACMER P3 2IN1 Heading World's First Enclosed Dual＆CoreXY Laser Engraver Text Bl…" at bounding box center [581, 142] width 379 height 120
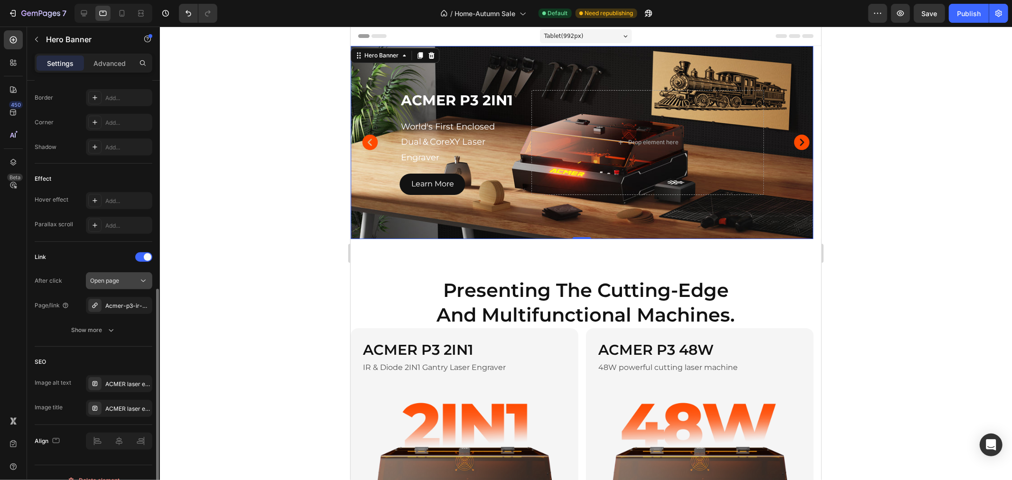
scroll to position [158, 0]
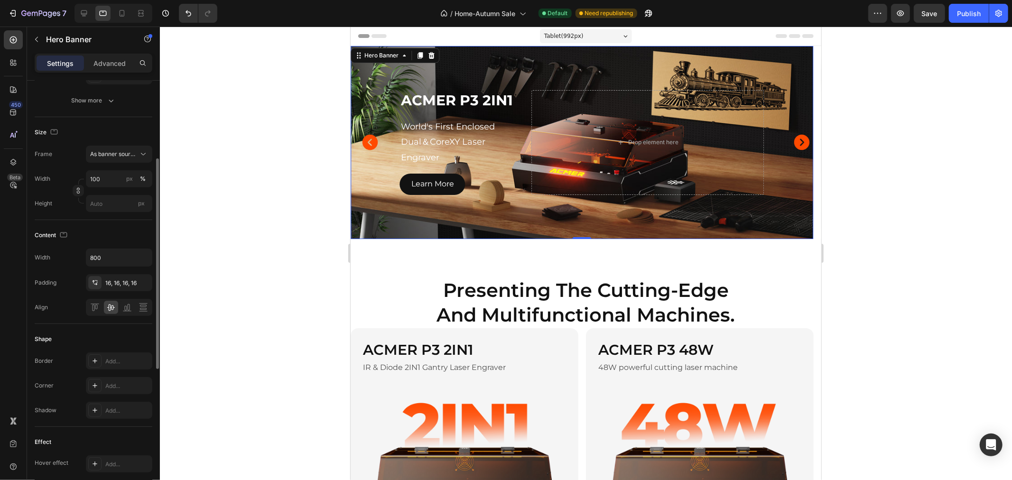
click at [525, 73] on div "Background Image" at bounding box center [581, 142] width 463 height 193
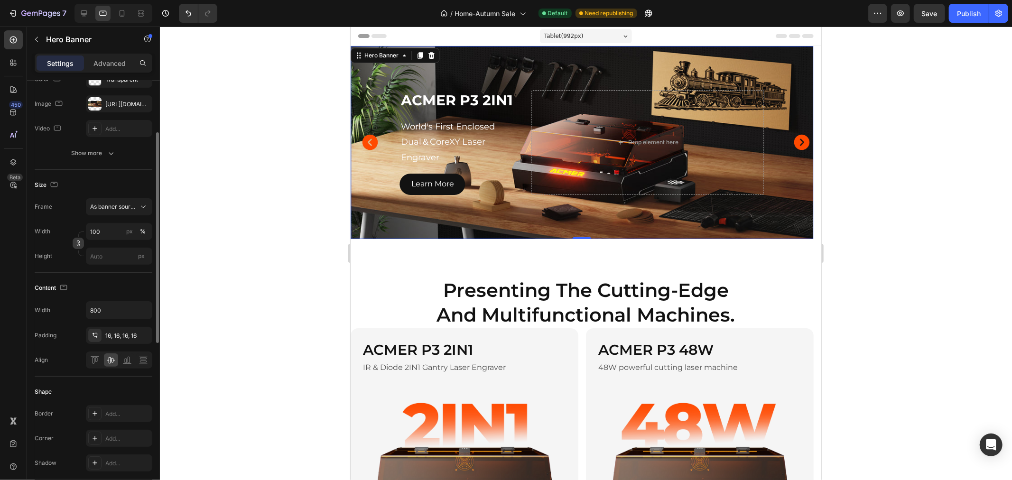
scroll to position [0, 0]
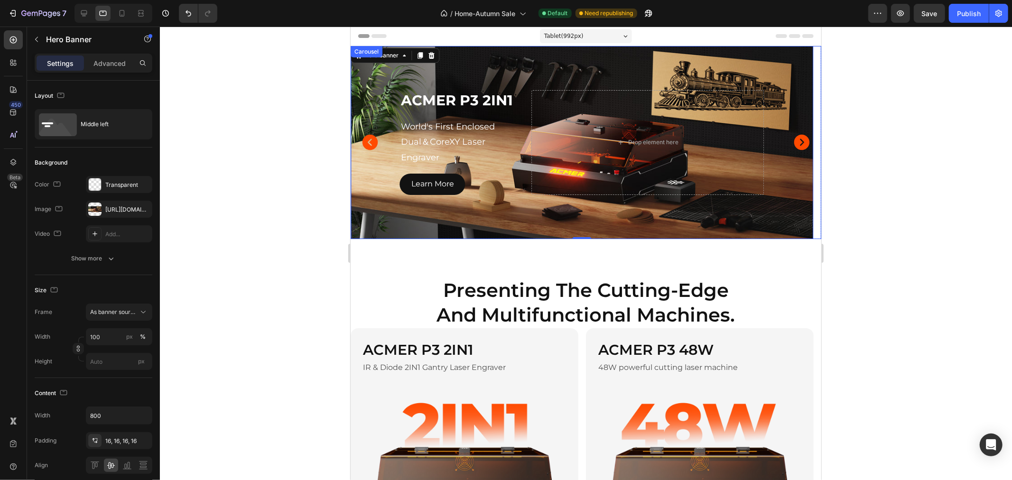
click at [796, 139] on icon "Carousel Next Arrow" at bounding box center [802, 142] width 16 height 16
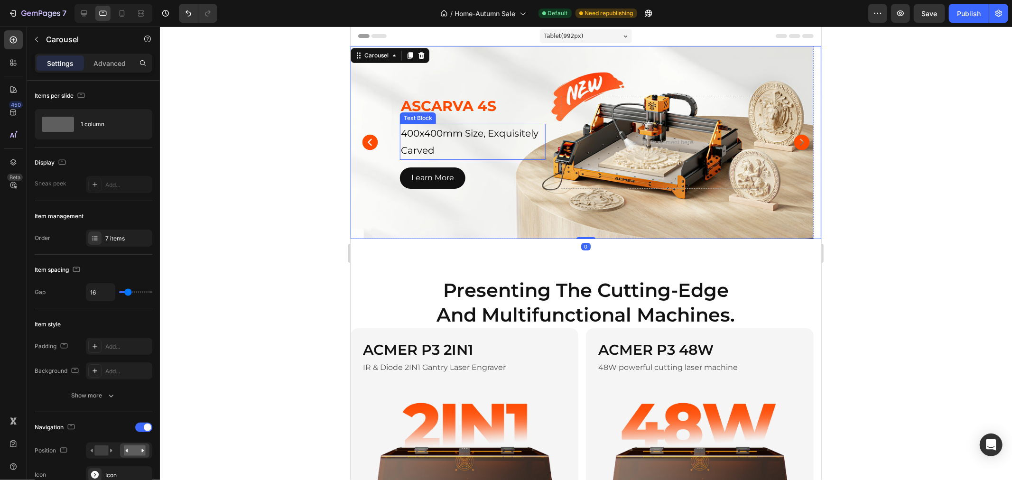
click at [472, 139] on p "400x400mm Size, Exquisitely Carved" at bounding box center [472, 141] width 144 height 34
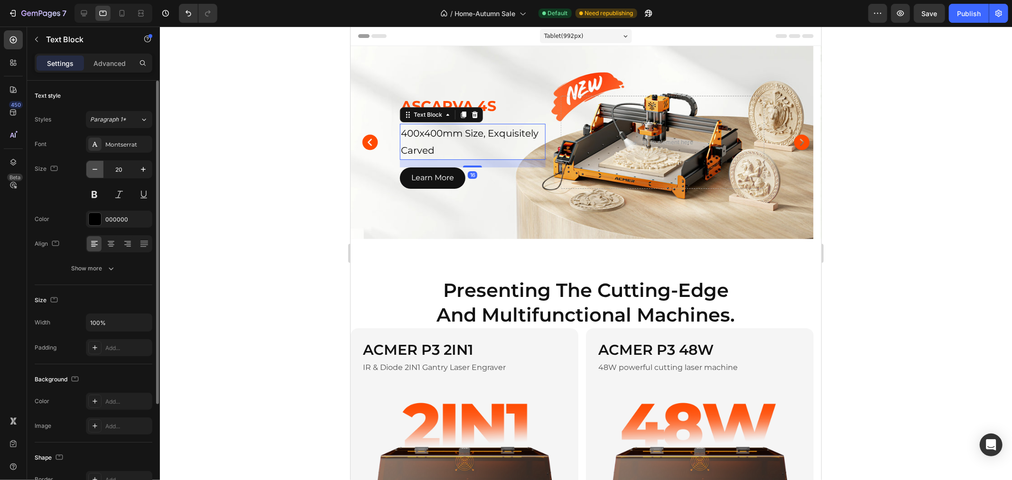
click at [96, 174] on icon "button" at bounding box center [94, 169] width 9 height 9
drag, startPoint x: 96, startPoint y: 174, endPoint x: 319, endPoint y: 158, distance: 224.0
click at [96, 173] on icon "button" at bounding box center [94, 169] width 9 height 9
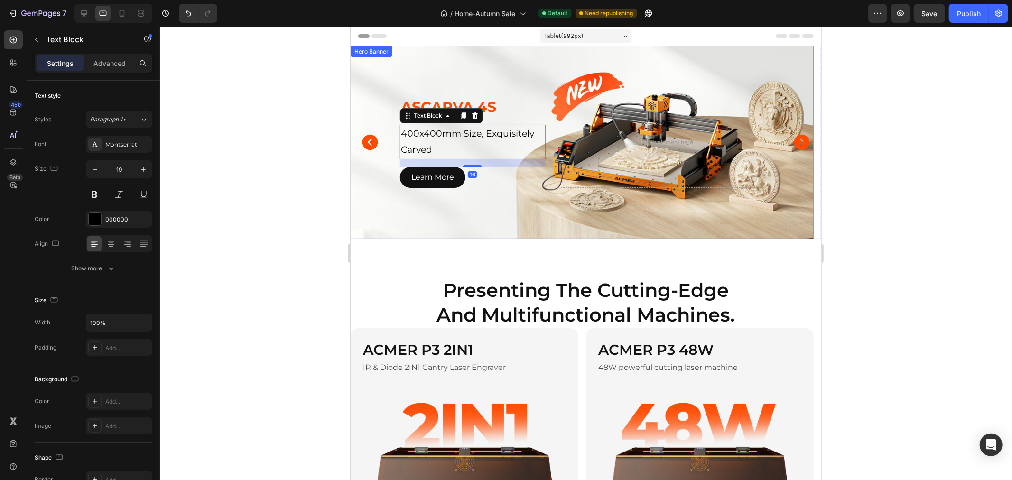
type input "18"
click at [796, 141] on icon "Carousel Next Arrow" at bounding box center [802, 142] width 16 height 16
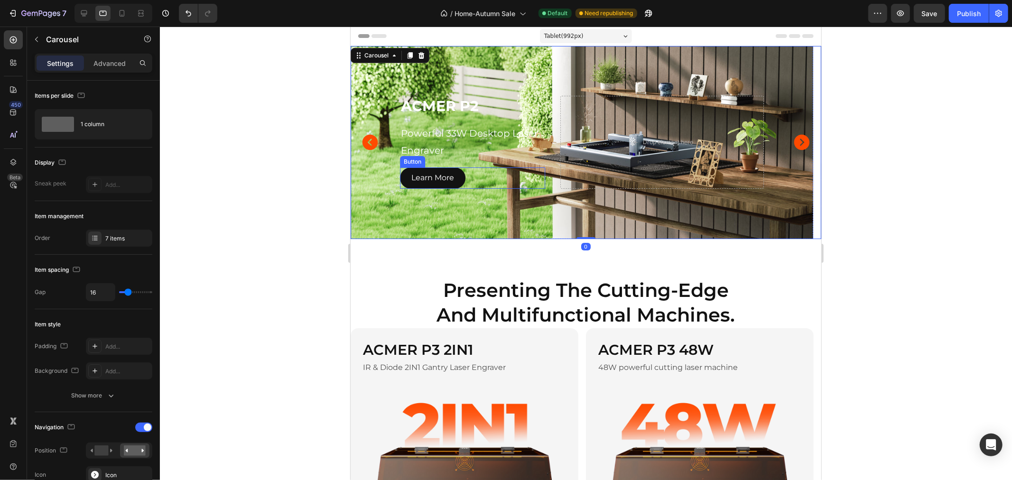
click at [444, 147] on p "Powerful 33W Desktop Laser Engraver" at bounding box center [472, 141] width 144 height 34
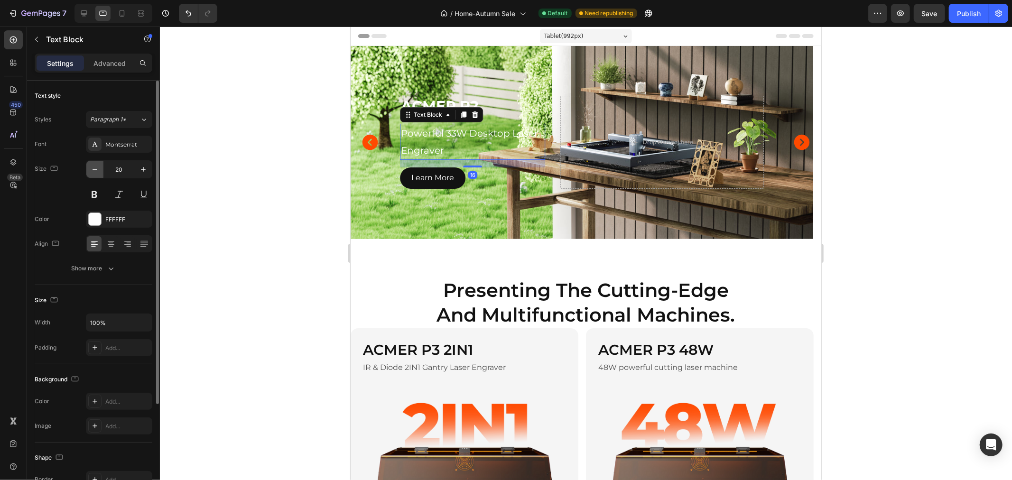
click at [89, 172] on button "button" at bounding box center [94, 169] width 17 height 17
drag, startPoint x: 89, startPoint y: 172, endPoint x: 118, endPoint y: 172, distance: 28.5
click at [90, 172] on button "button" at bounding box center [94, 169] width 17 height 17
type input "18"
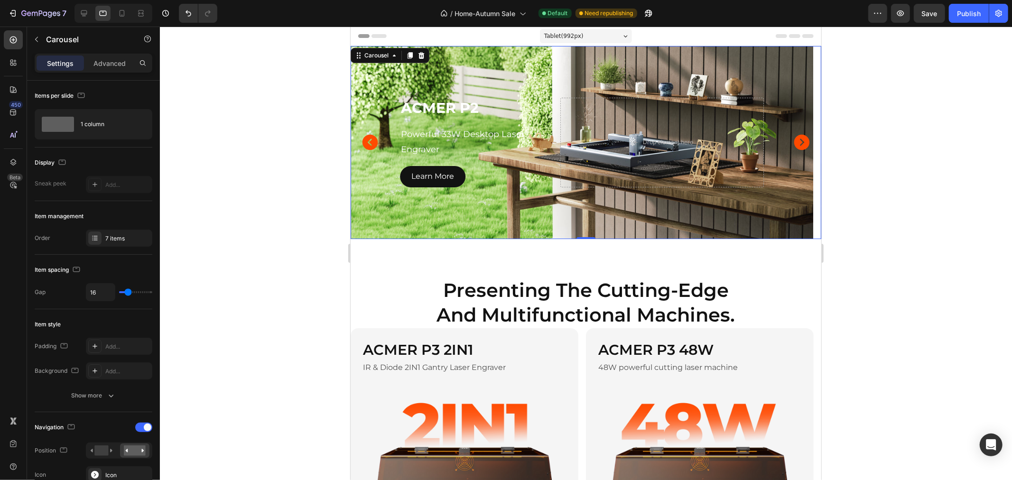
click at [794, 143] on icon "Carousel Next Arrow" at bounding box center [802, 142] width 16 height 16
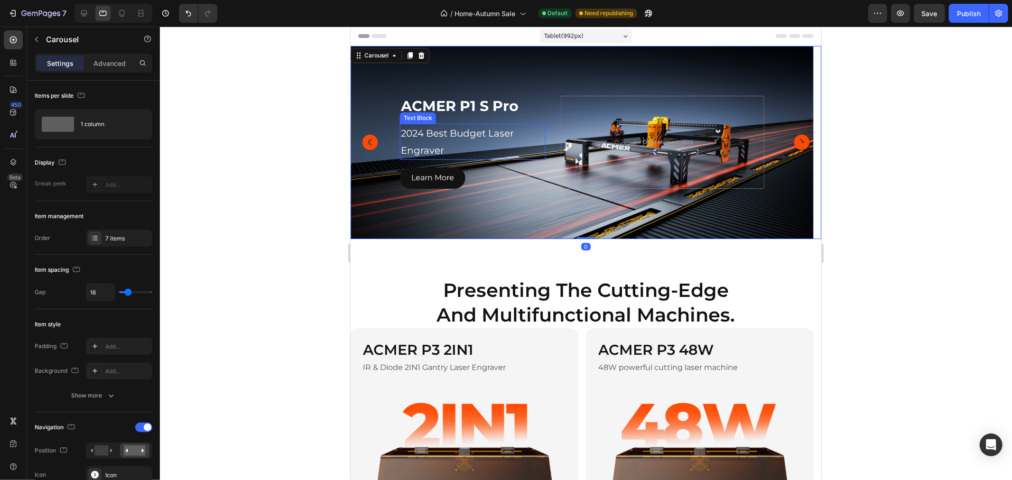
click at [467, 152] on p "2024 Best Budget Laser Engraver" at bounding box center [472, 141] width 144 height 34
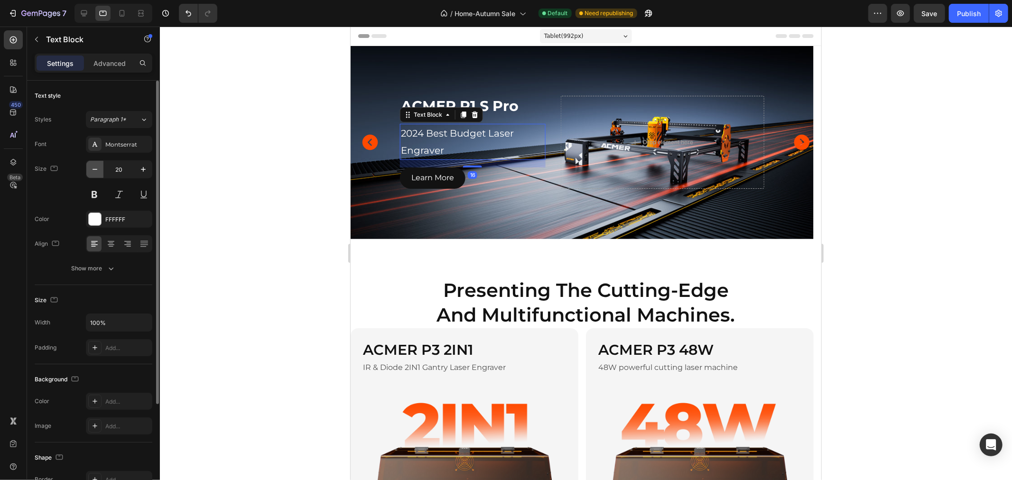
click at [89, 170] on button "button" at bounding box center [94, 169] width 17 height 17
type input "18"
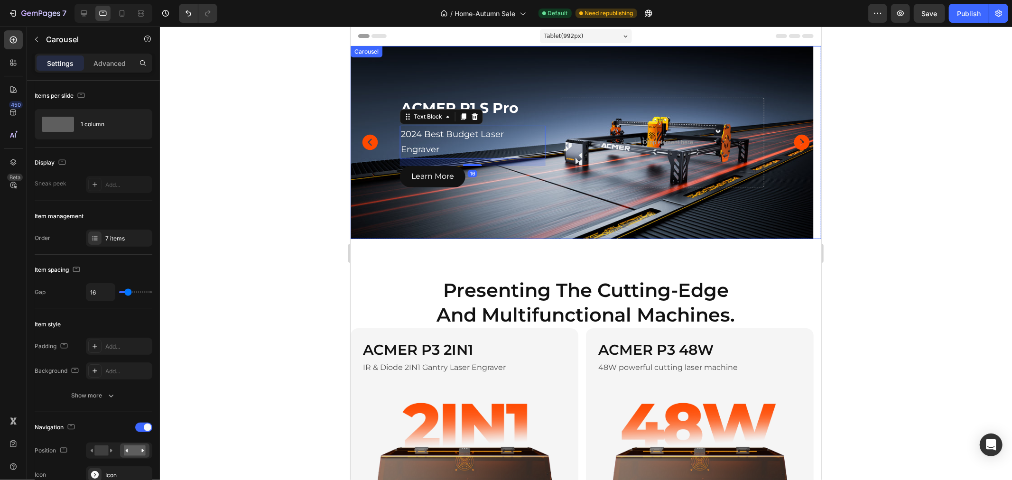
click at [794, 146] on icon "Carousel Next Arrow" at bounding box center [802, 142] width 16 height 16
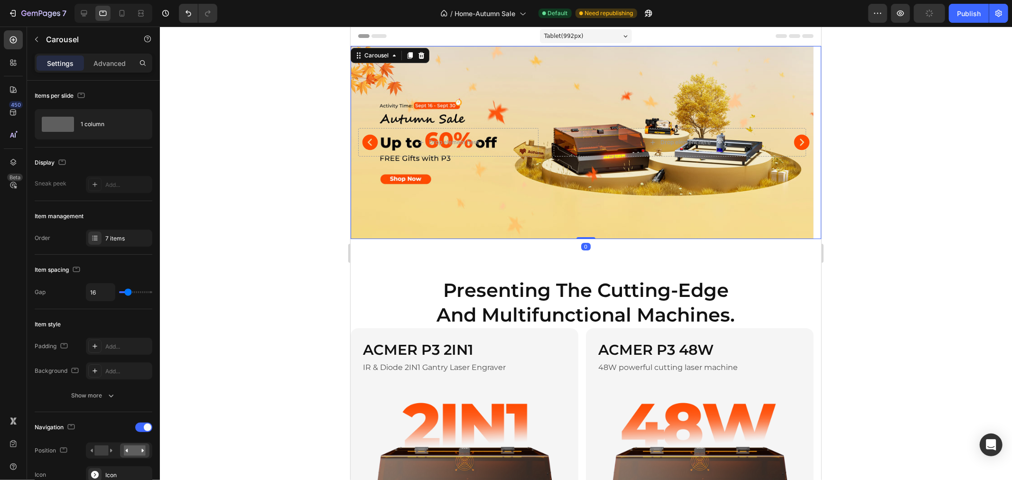
click at [794, 146] on icon "Carousel Next Arrow" at bounding box center [802, 142] width 16 height 16
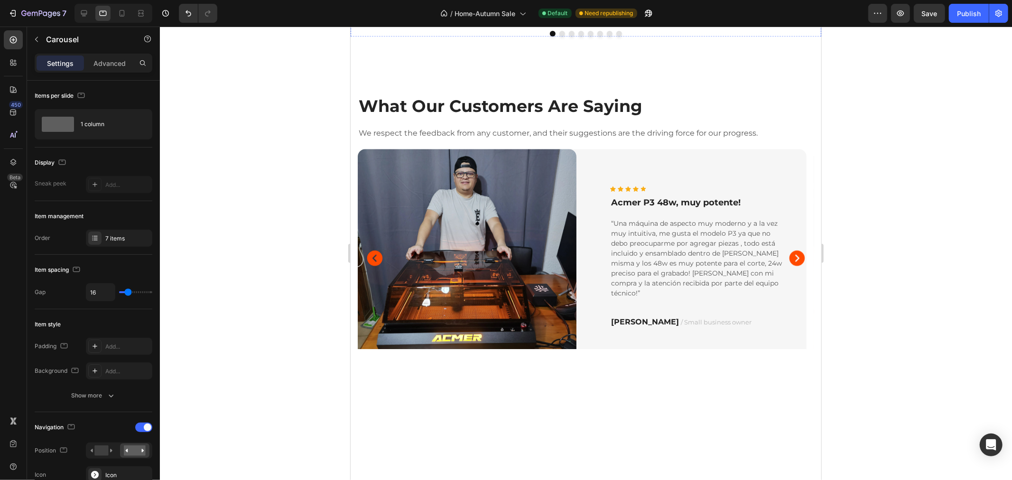
scroll to position [1546, 0]
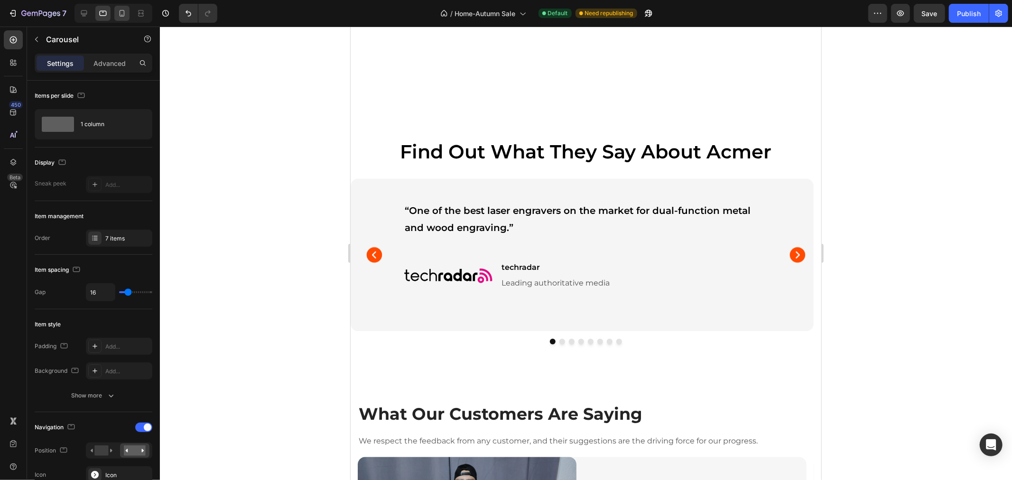
click at [127, 17] on div at bounding box center [121, 13] width 15 height 15
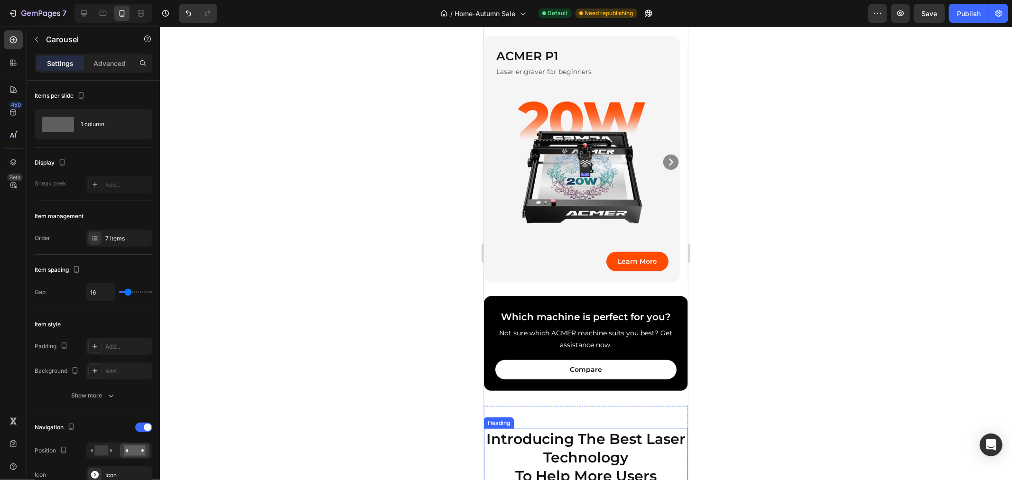
scroll to position [311, 0]
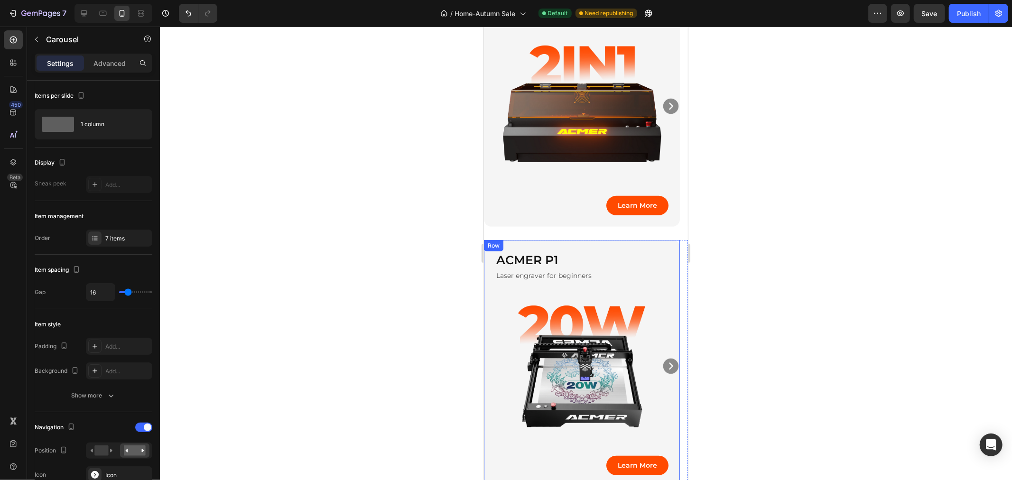
click at [571, 240] on div "ACMER P1 Heading Laser engraver for beginners Text Block Image Learn More Butto…" at bounding box center [581, 363] width 196 height 247
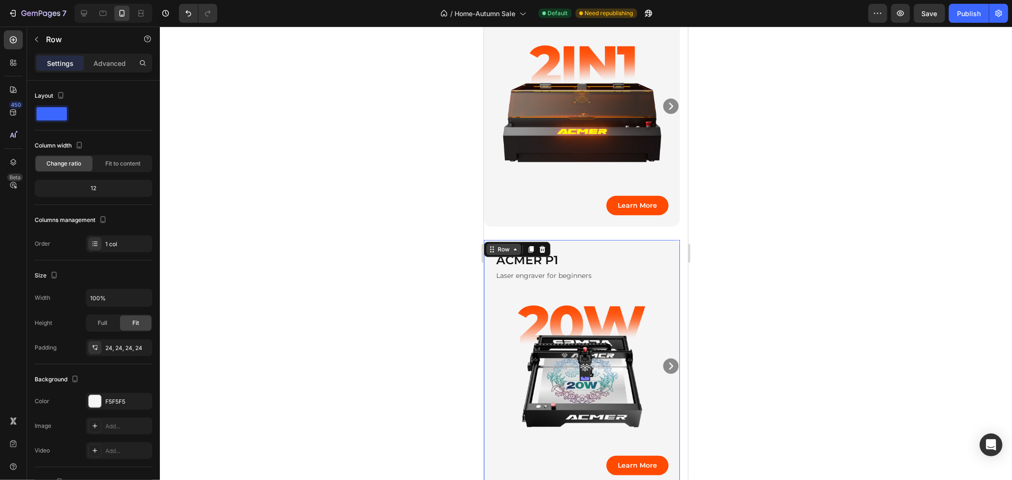
click at [490, 246] on icon at bounding box center [492, 249] width 8 height 8
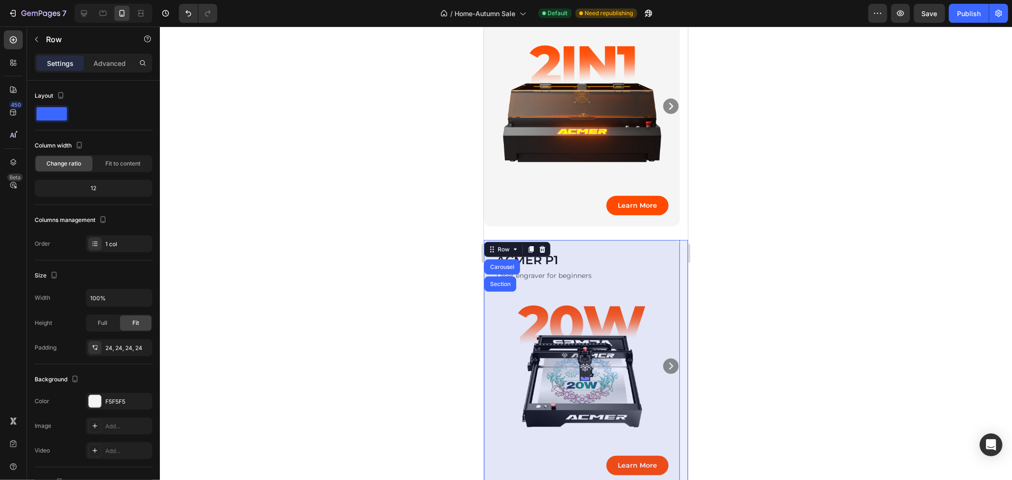
click at [497, 259] on div "Carousel" at bounding box center [502, 266] width 36 height 15
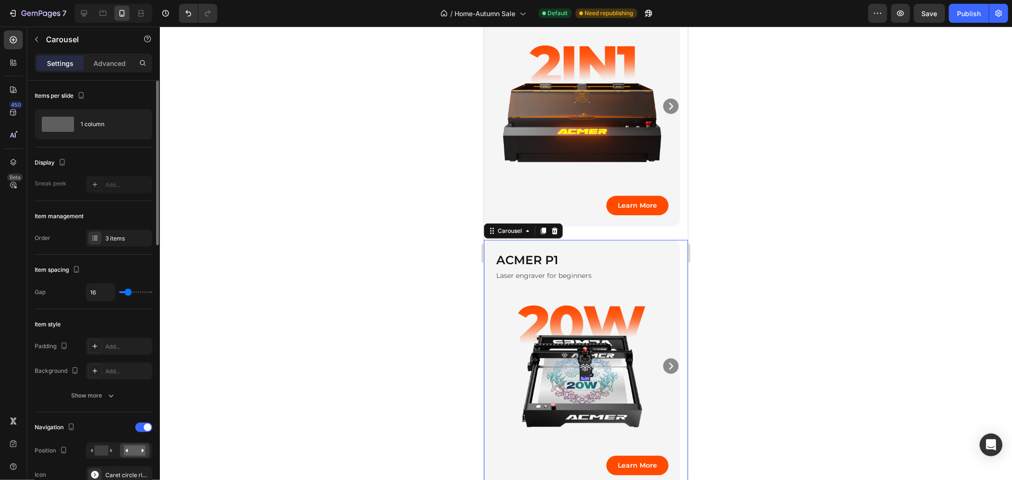
scroll to position [158, 0]
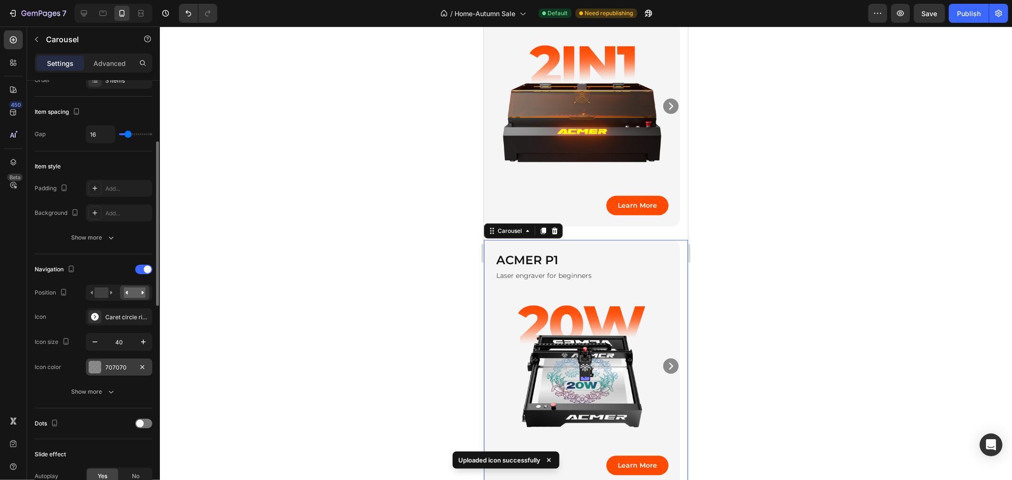
click at [126, 369] on div "707070" at bounding box center [119, 367] width 28 height 9
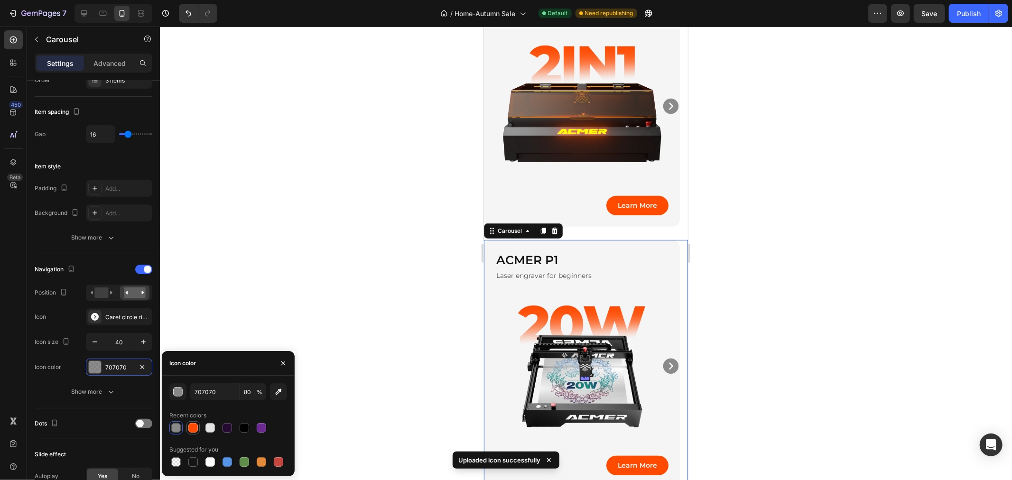
click at [190, 428] on div at bounding box center [192, 427] width 9 height 9
type input "FF4A00"
type input "100"
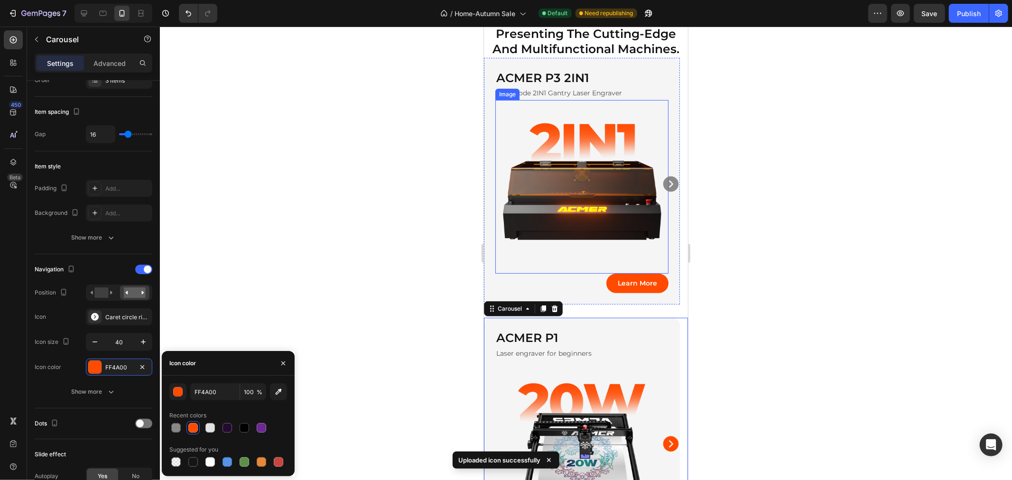
scroll to position [100, 0]
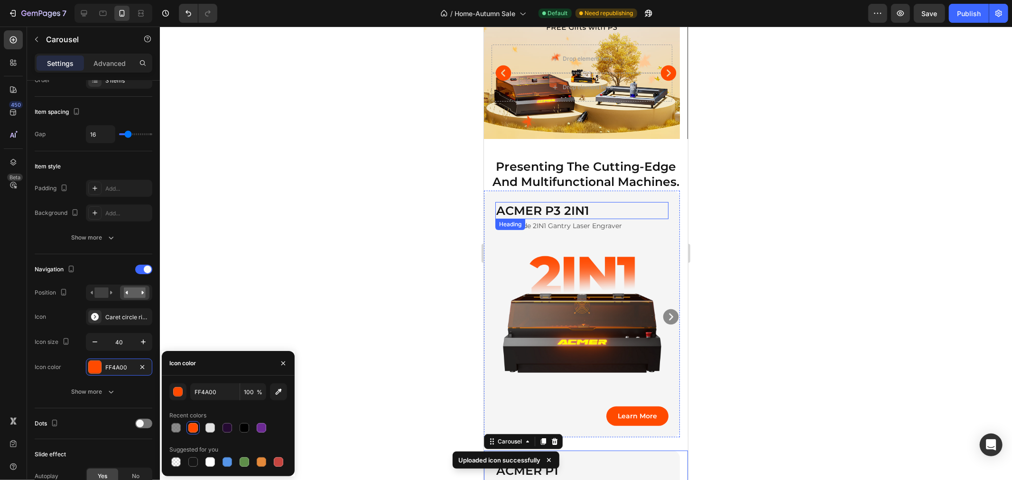
click at [623, 204] on h2 "ACMER P3 2IN1" at bounding box center [581, 211] width 173 height 18
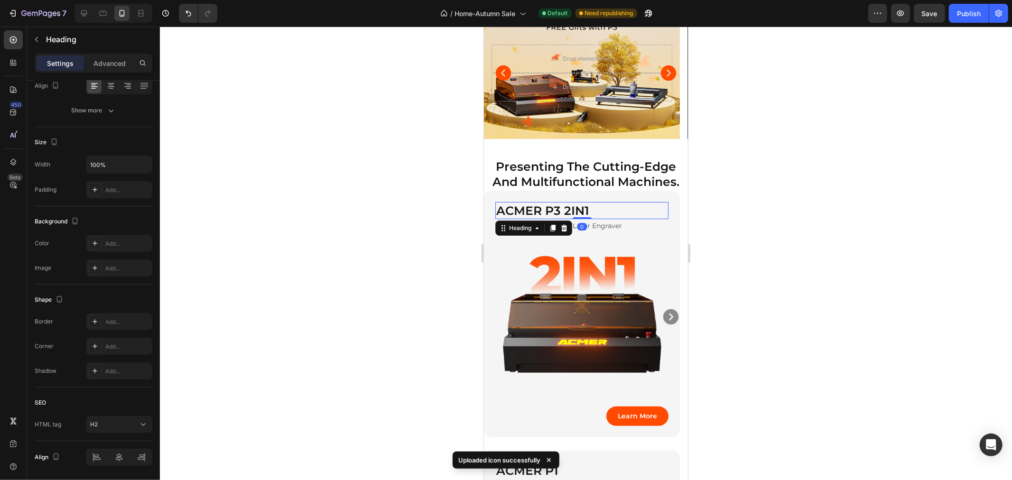
scroll to position [0, 0]
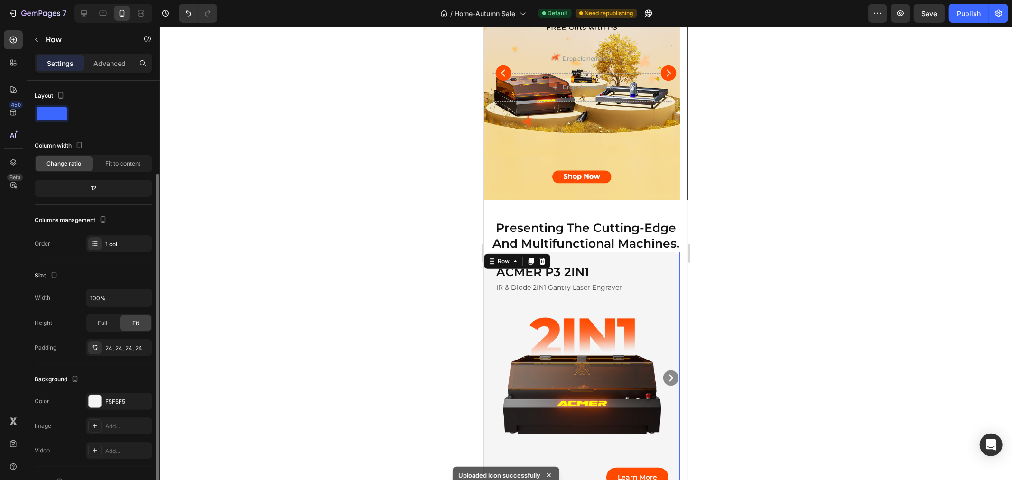
scroll to position [128, 0]
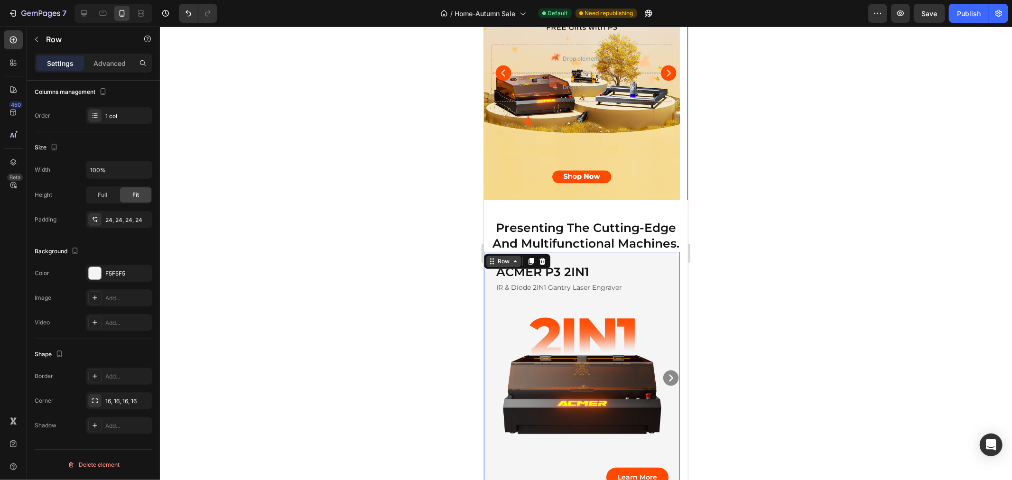
click at [496, 263] on div "Row" at bounding box center [503, 261] width 16 height 9
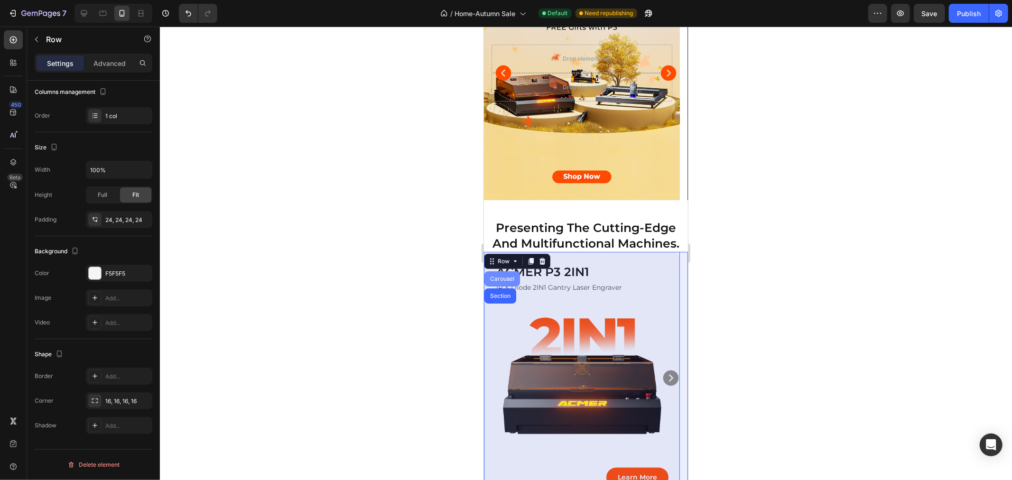
drag, startPoint x: 506, startPoint y: 276, endPoint x: 851, endPoint y: 350, distance: 353.7
click at [506, 276] on div "Carousel" at bounding box center [502, 279] width 28 height 6
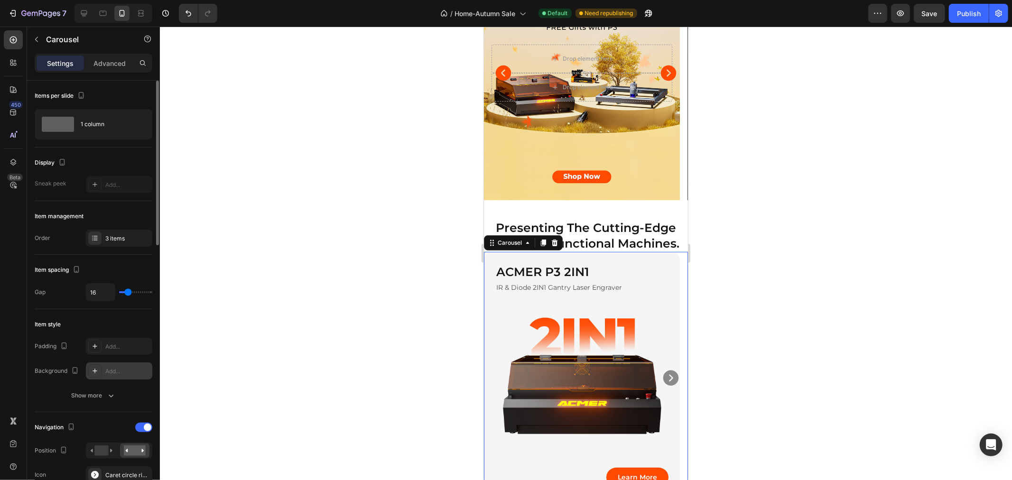
scroll to position [158, 0]
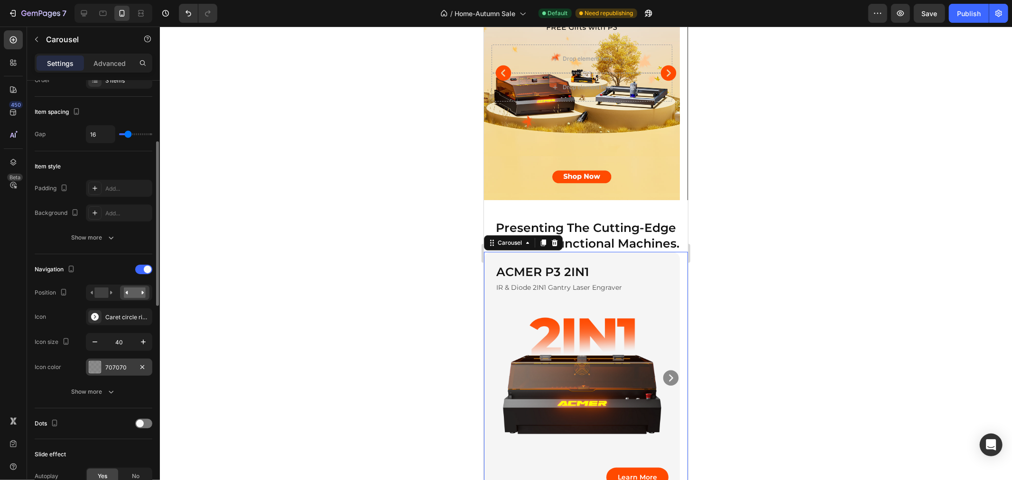
click at [116, 367] on div "707070" at bounding box center [119, 367] width 28 height 9
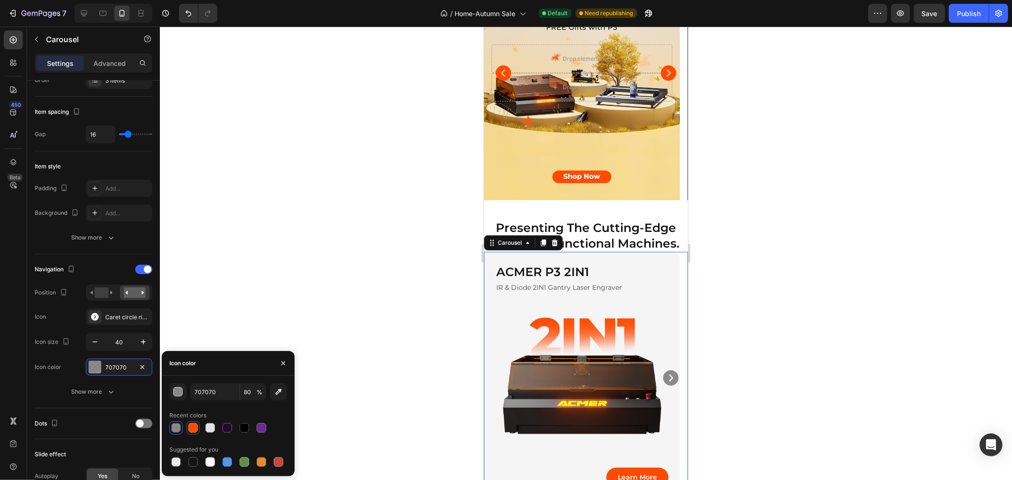
click at [194, 430] on div at bounding box center [192, 427] width 9 height 9
type input "FF4A00"
type input "100"
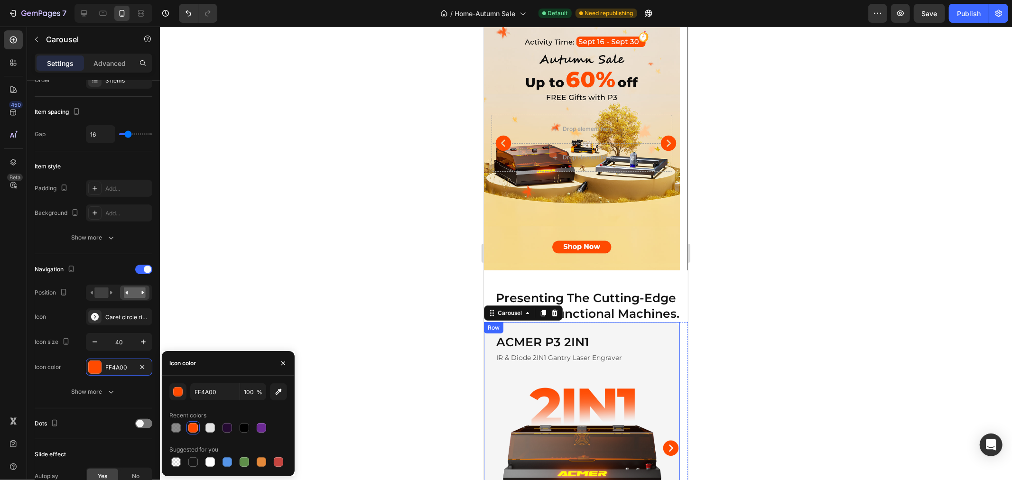
scroll to position [0, 0]
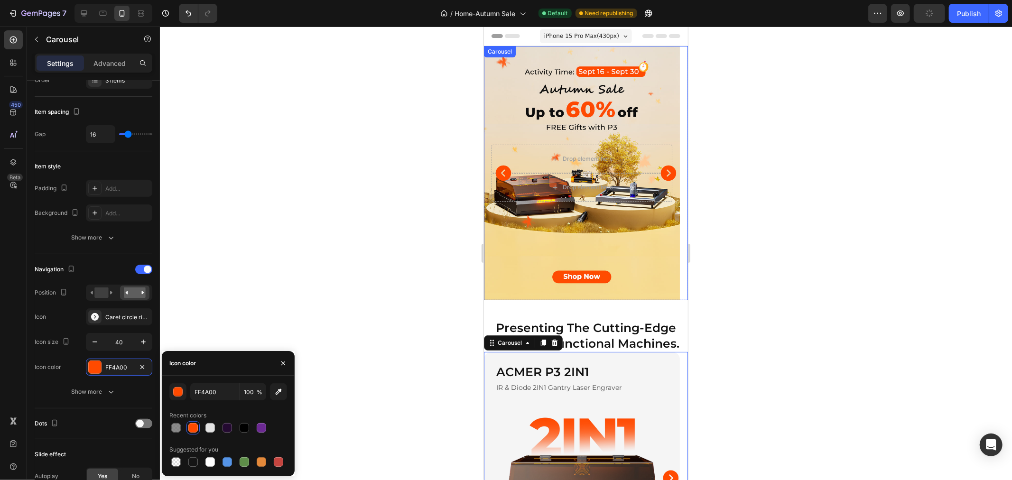
click at [660, 174] on icon "Carousel Next Arrow" at bounding box center [668, 173] width 16 height 16
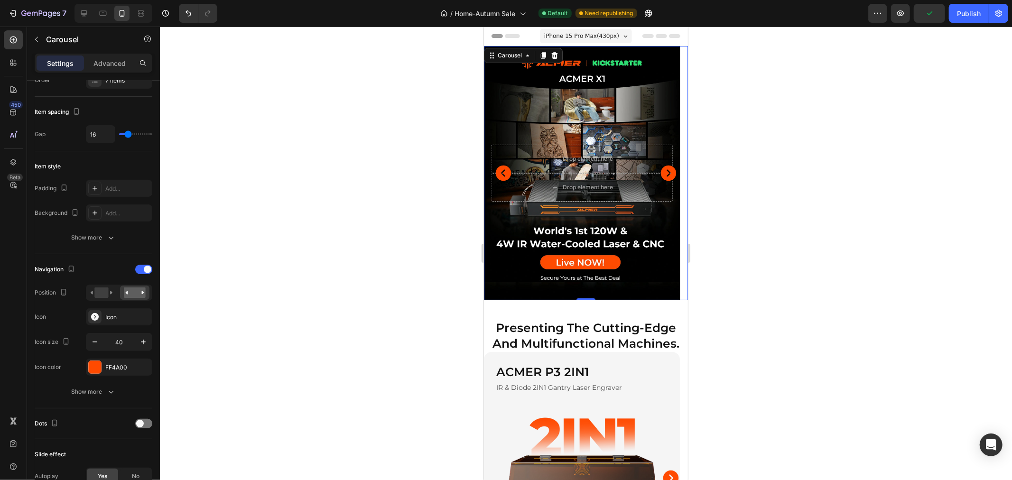
click at [495, 173] on icon "Carousel Back Arrow" at bounding box center [502, 172] width 19 height 19
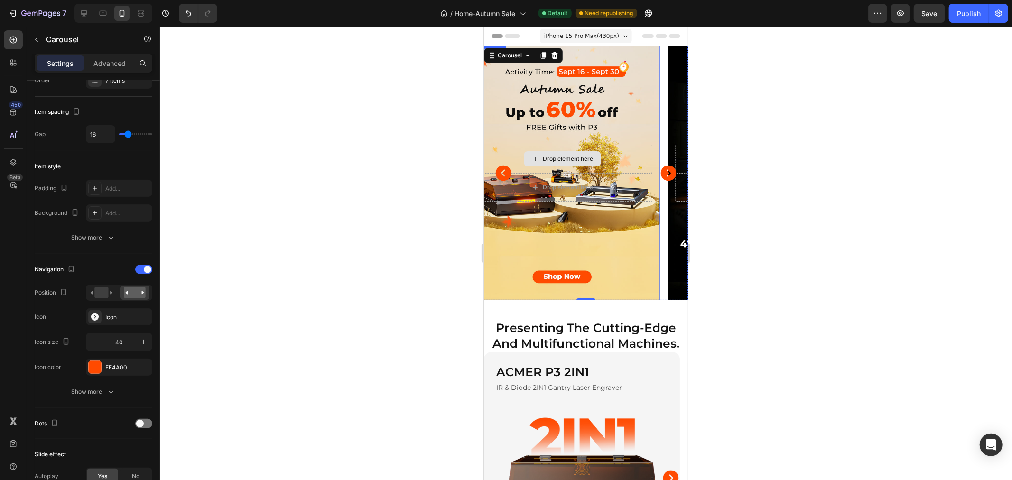
click at [561, 106] on div "Background Image" at bounding box center [561, 173] width 196 height 254
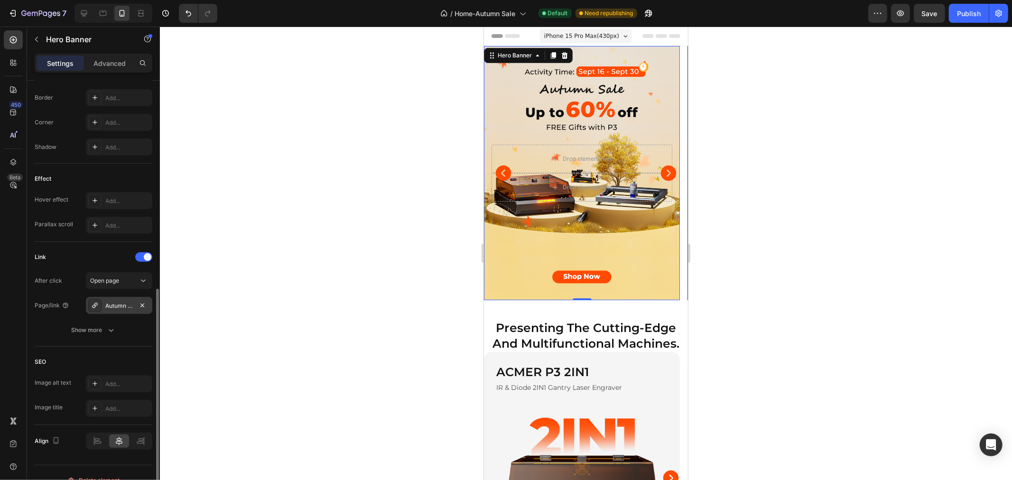
scroll to position [437, 0]
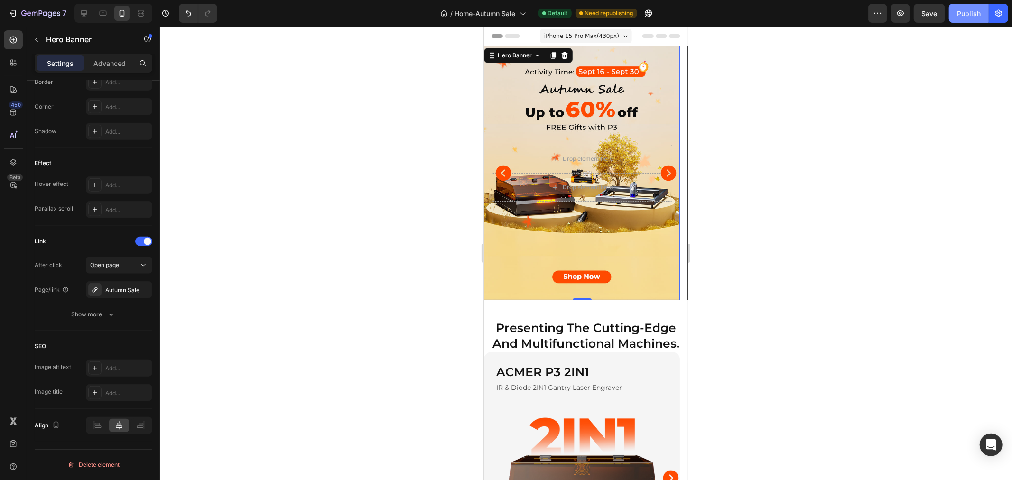
click at [959, 21] on button "Publish" at bounding box center [969, 13] width 40 height 19
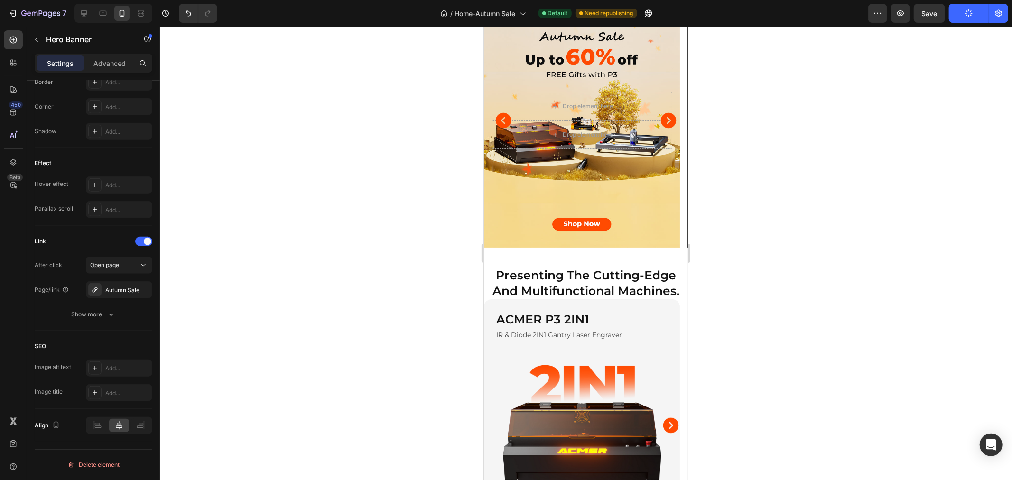
scroll to position [0, 0]
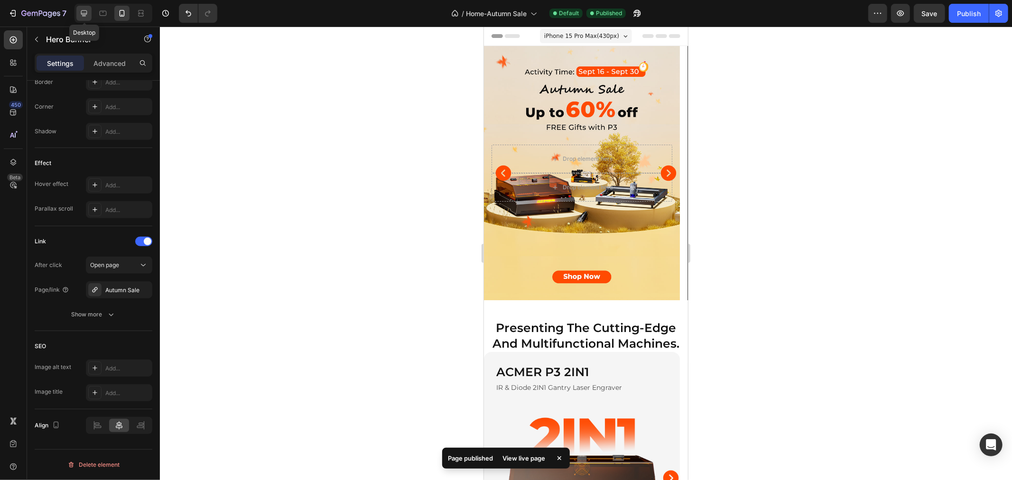
click at [87, 13] on icon at bounding box center [84, 13] width 6 height 6
type input "1320"
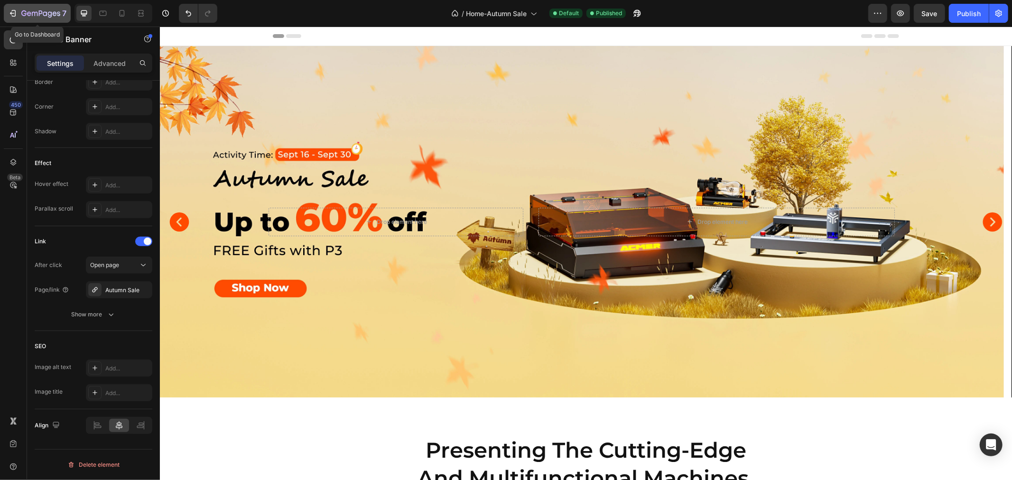
click at [35, 8] on div "7" at bounding box center [43, 13] width 45 height 11
